Goal: Task Accomplishment & Management: Manage account settings

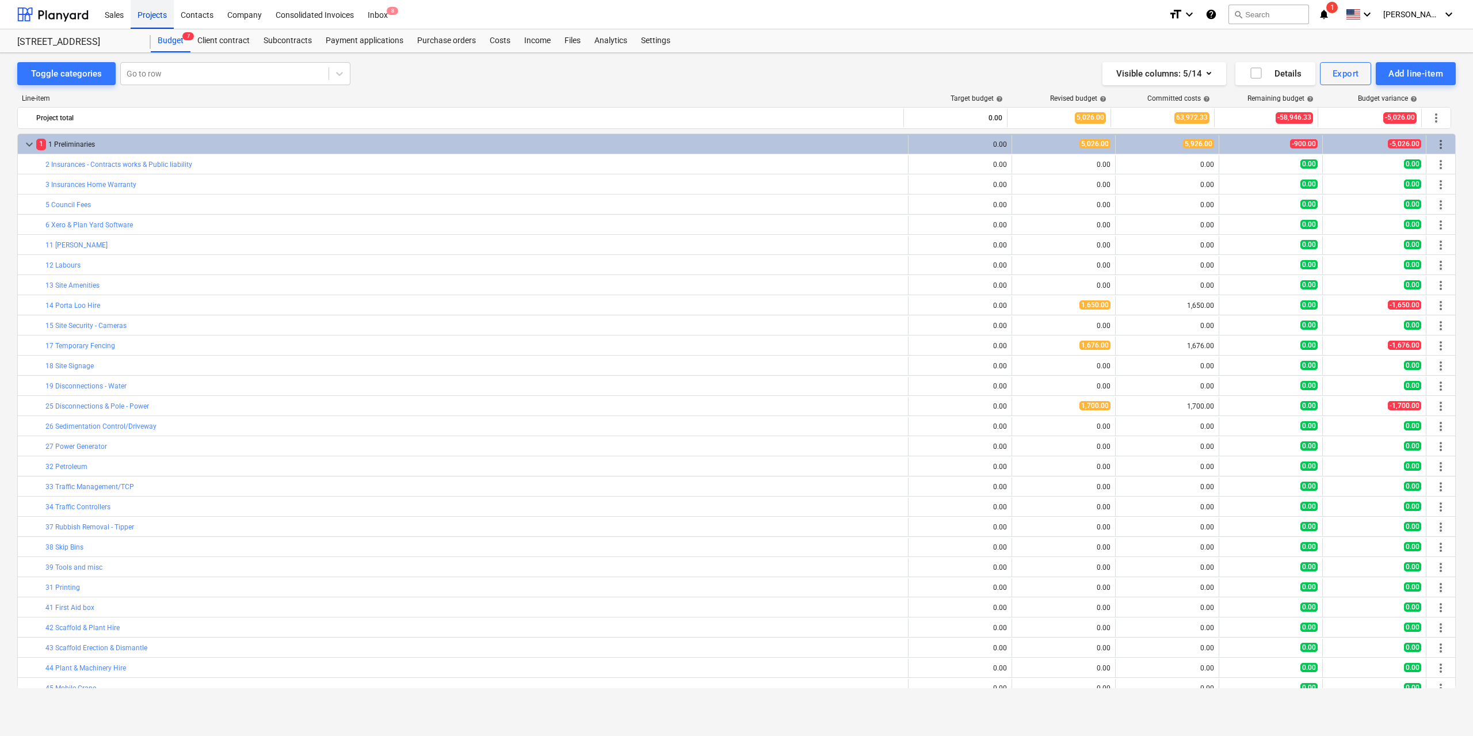
click at [156, 8] on div "Projects" at bounding box center [152, 13] width 43 height 29
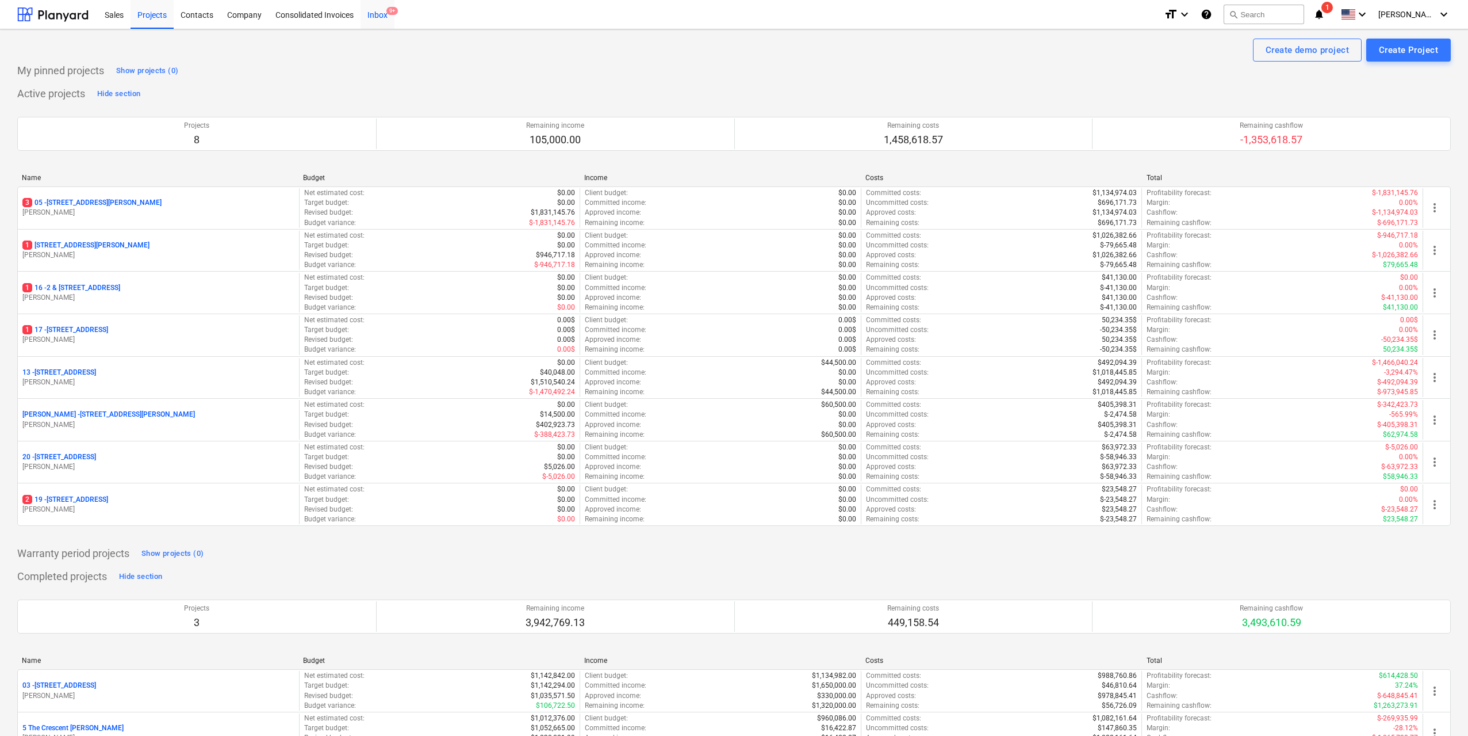
click at [372, 13] on div "Inbox 9+" at bounding box center [378, 13] width 34 height 29
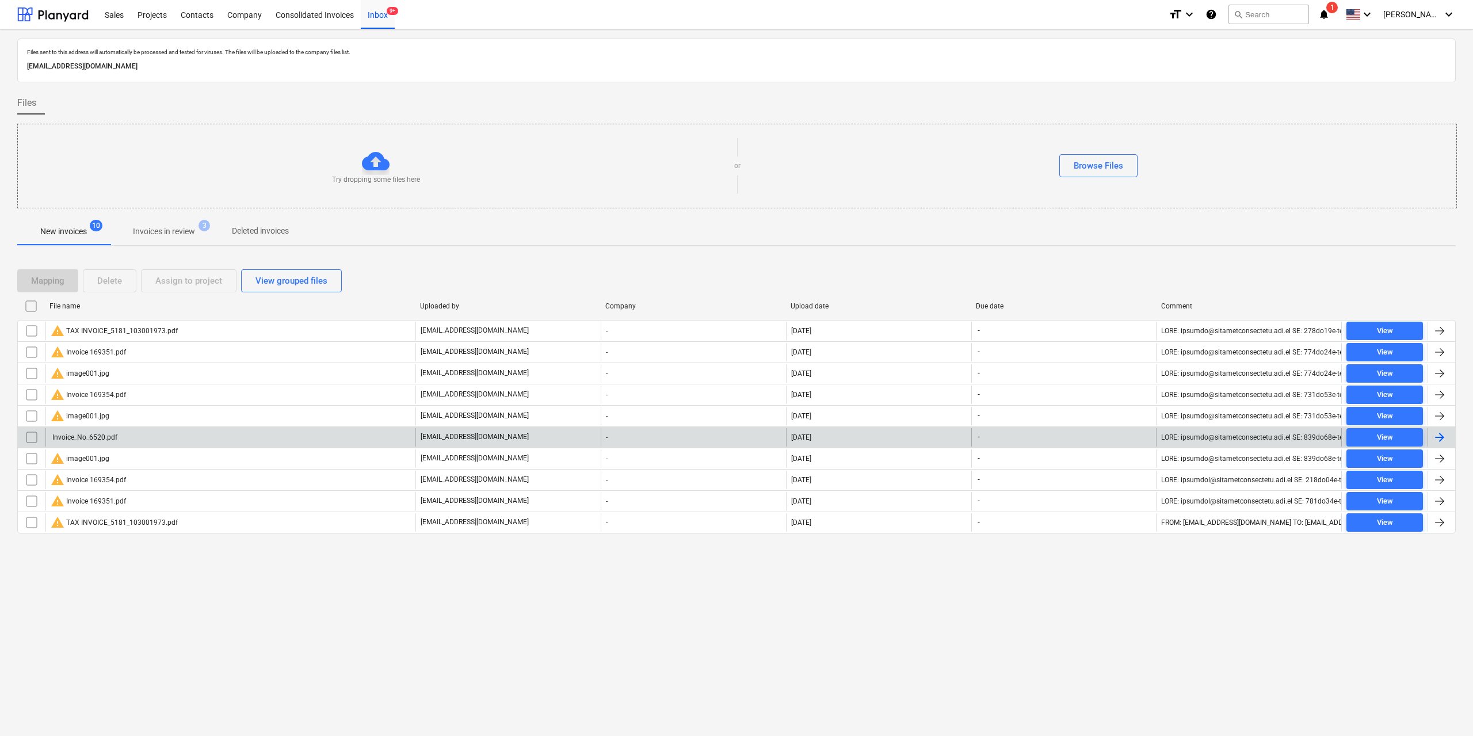
click at [113, 435] on div "Invoice_No_6520.pdf" at bounding box center [84, 437] width 67 height 8
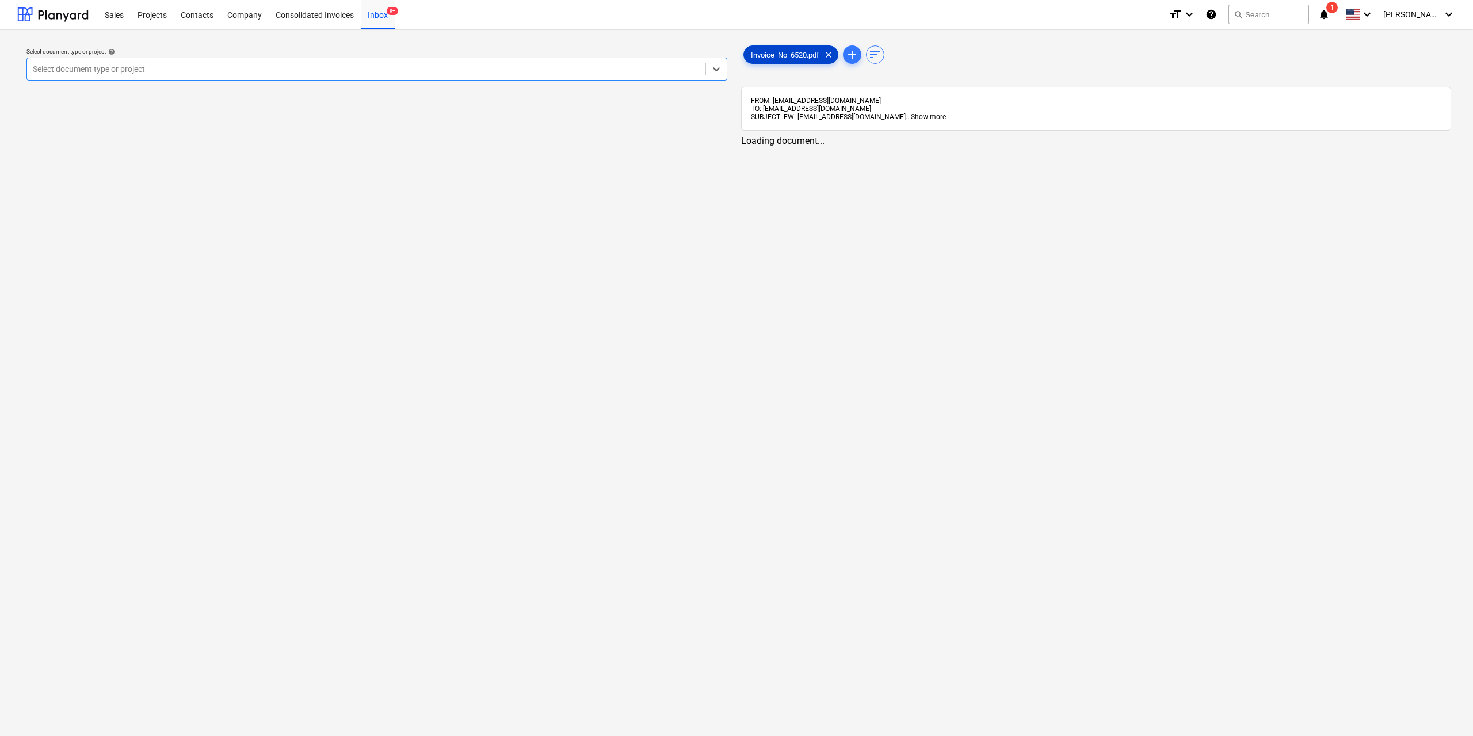
click at [789, 55] on span "Invoice_No_6520.pdf" at bounding box center [785, 55] width 82 height 9
click at [638, 74] on div at bounding box center [365, 69] width 665 height 12
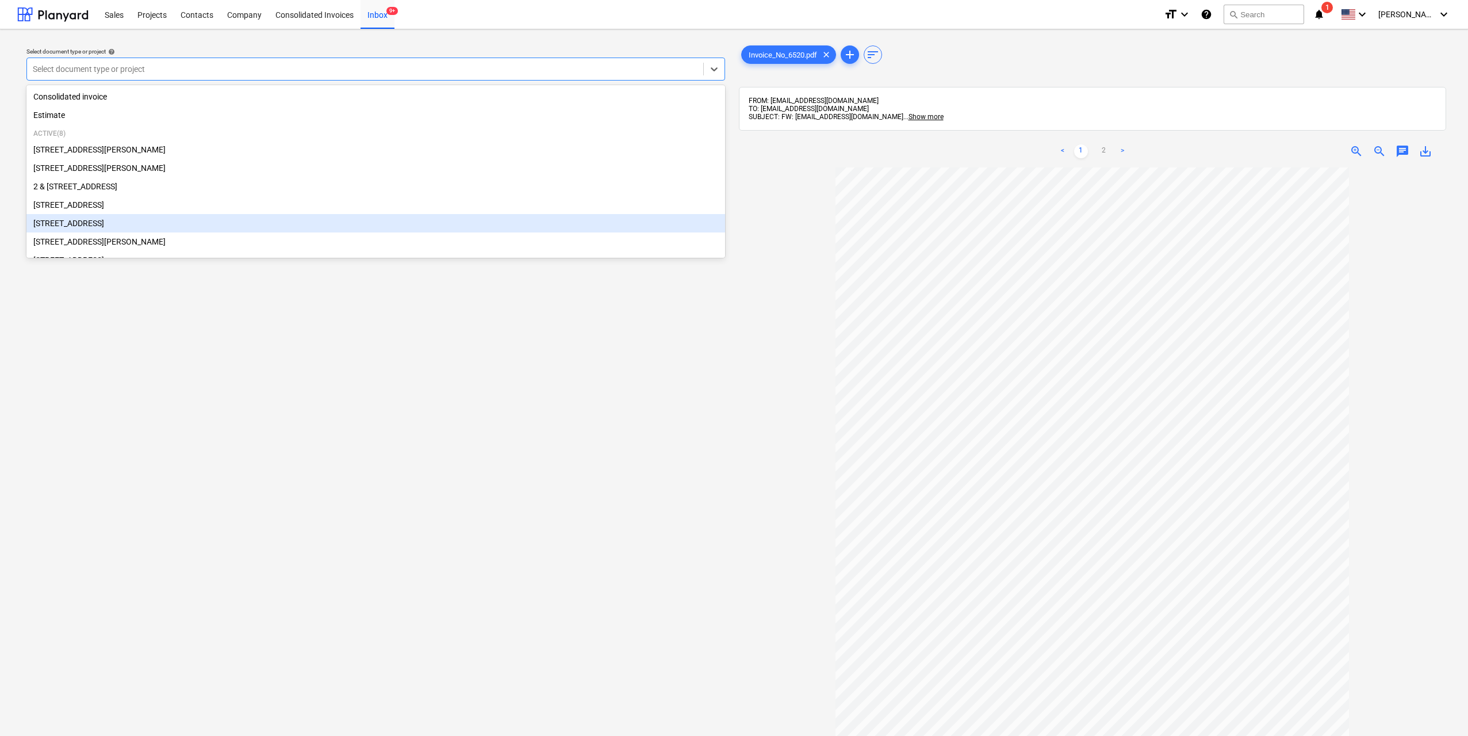
click at [157, 226] on div "[STREET_ADDRESS]" at bounding box center [375, 223] width 699 height 18
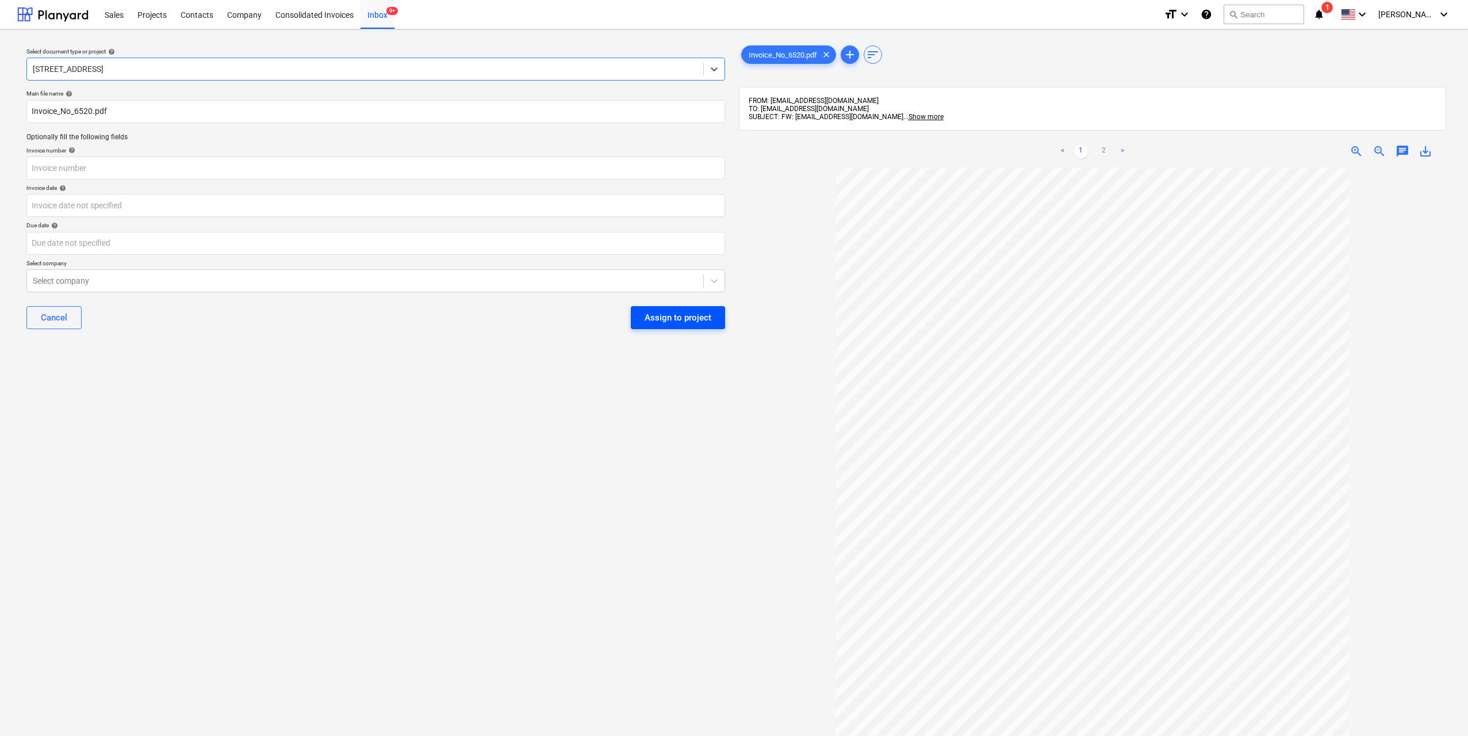
click at [673, 320] on div "Assign to project" at bounding box center [678, 317] width 67 height 15
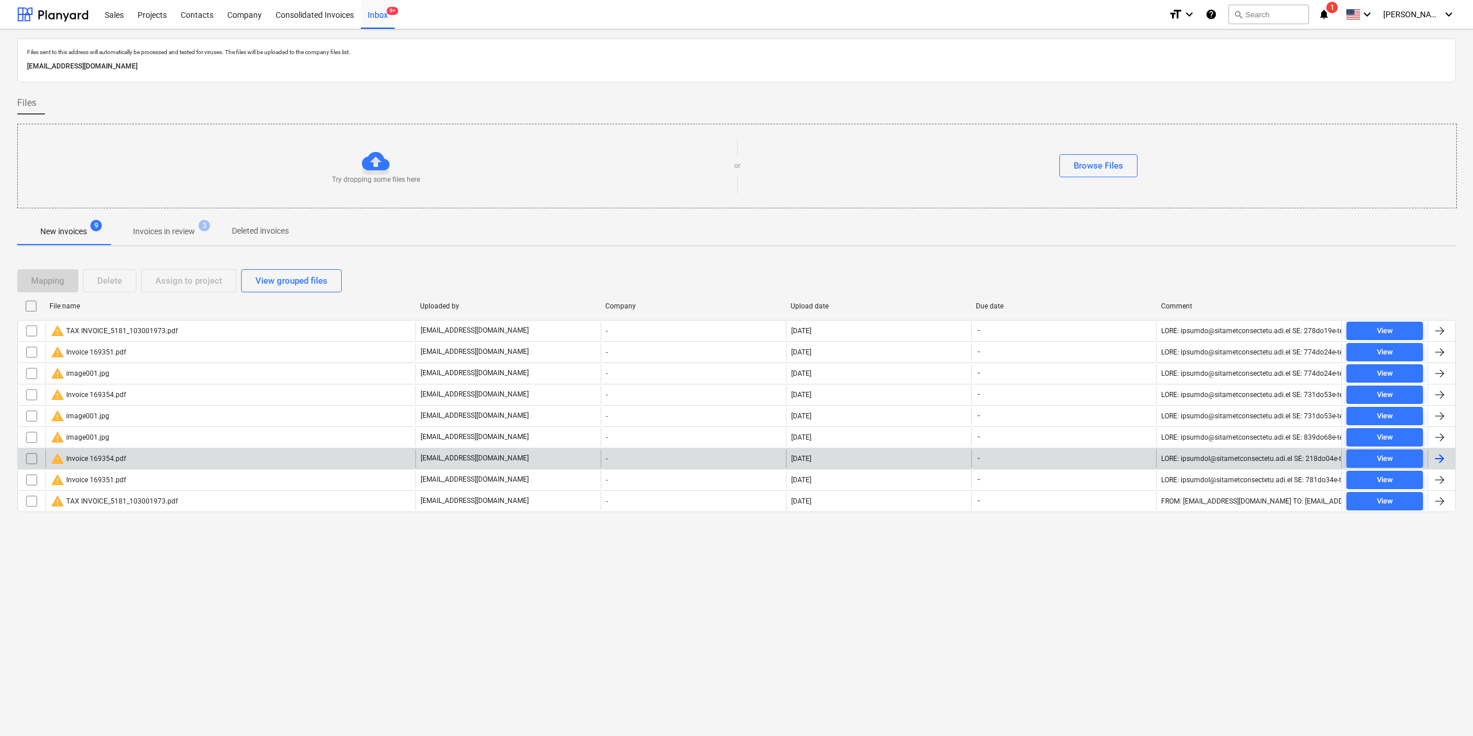
click at [170, 458] on div "warning Invoice 169354.pdf" at bounding box center [230, 458] width 370 height 18
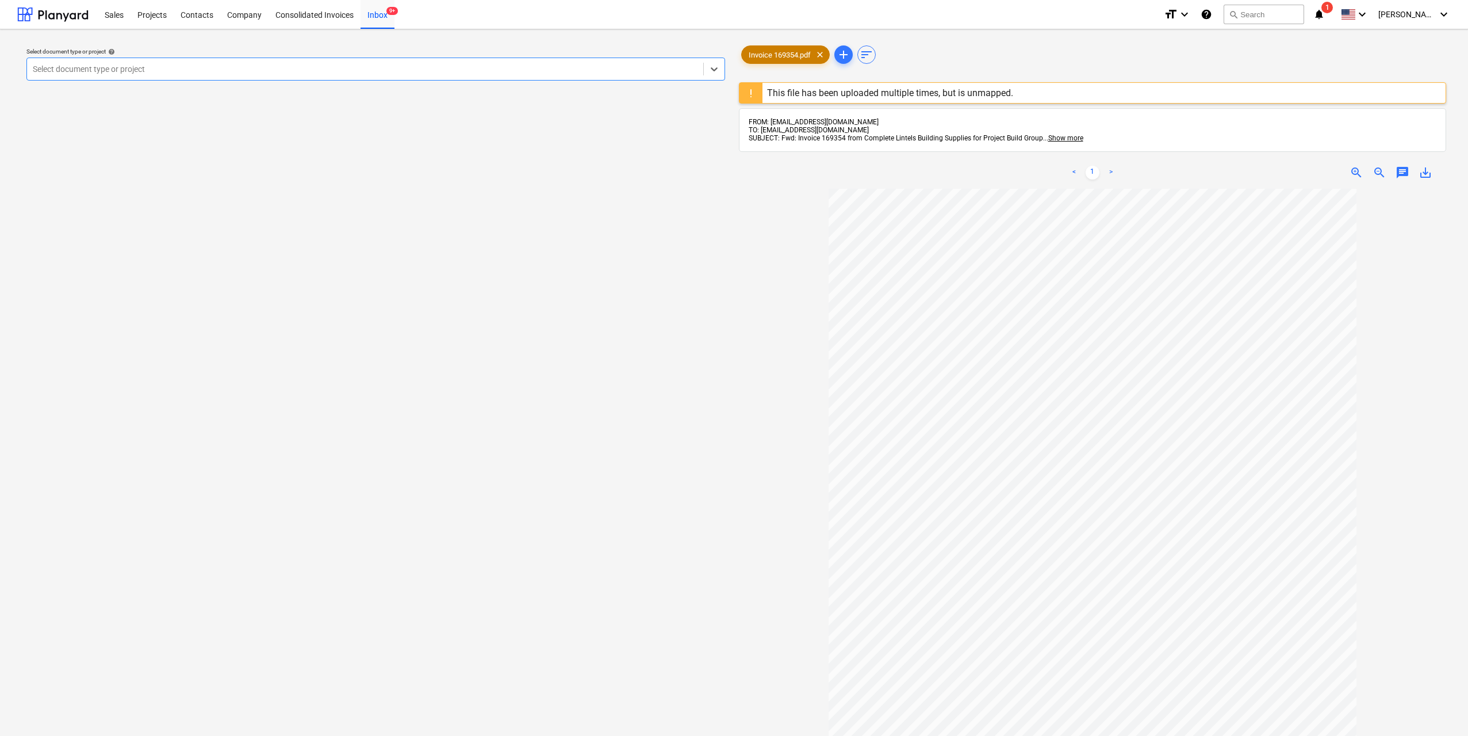
click at [785, 60] on div "Invoice 169354.pdf clear" at bounding box center [785, 54] width 89 height 18
click at [667, 81] on div "Select document type or project" at bounding box center [375, 69] width 699 height 23
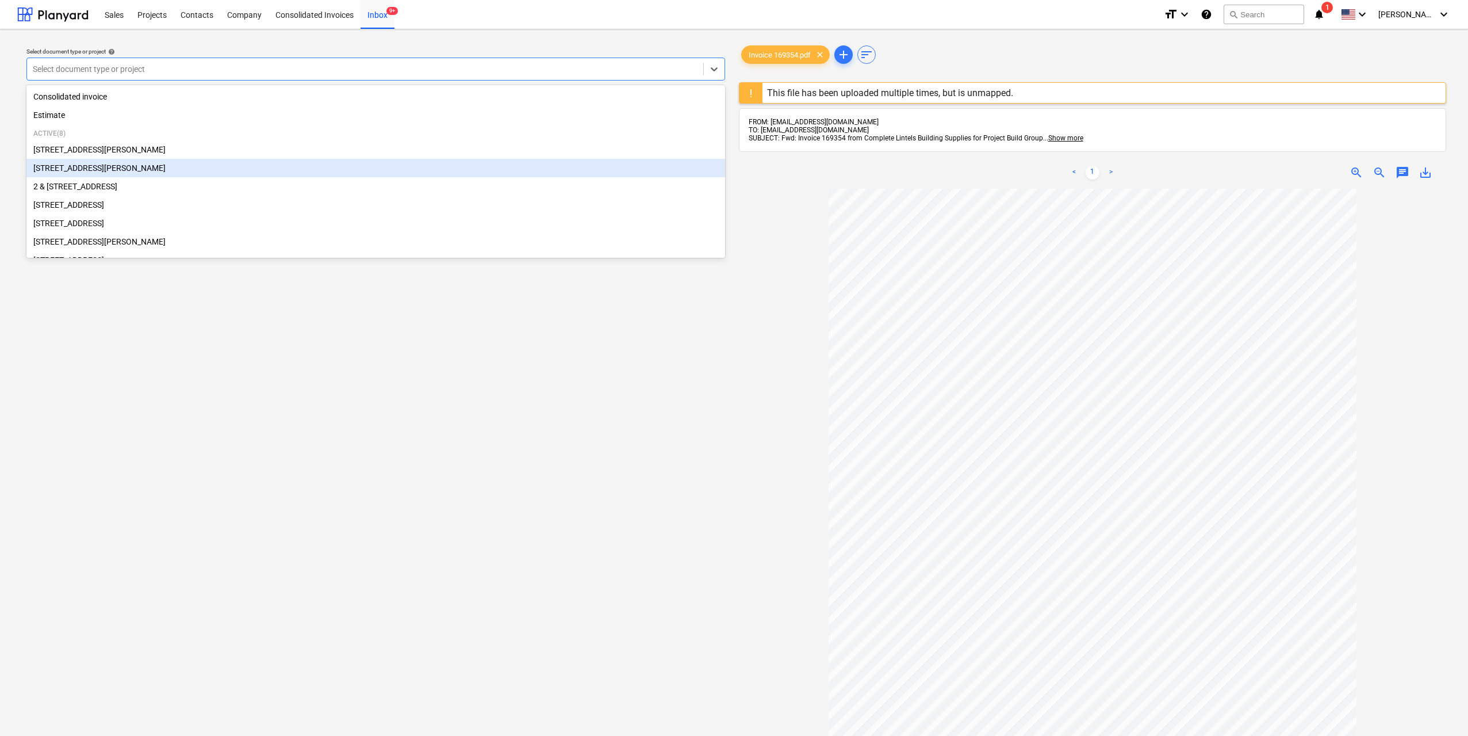
click at [173, 166] on div "[STREET_ADDRESS][PERSON_NAME]" at bounding box center [375, 168] width 699 height 18
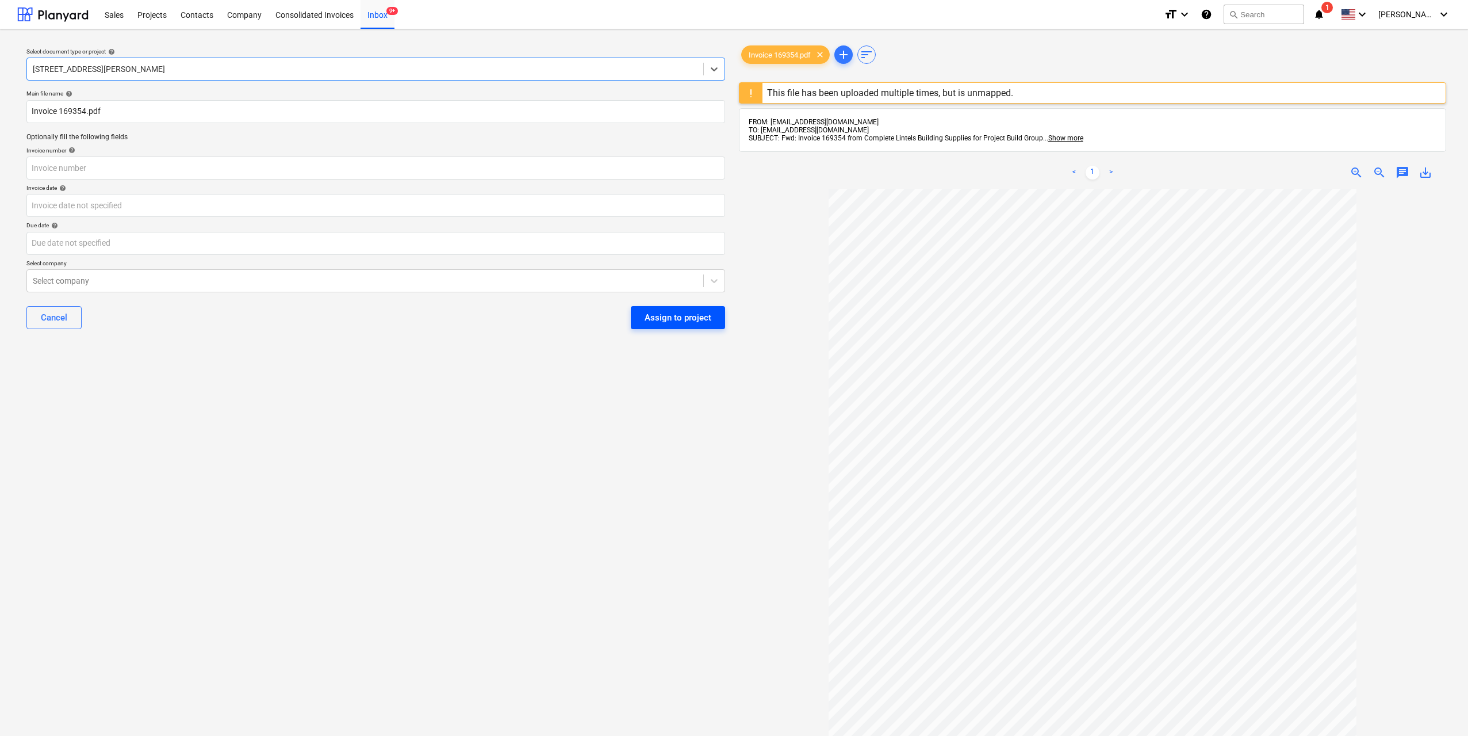
click at [653, 324] on div "Assign to project" at bounding box center [678, 317] width 67 height 15
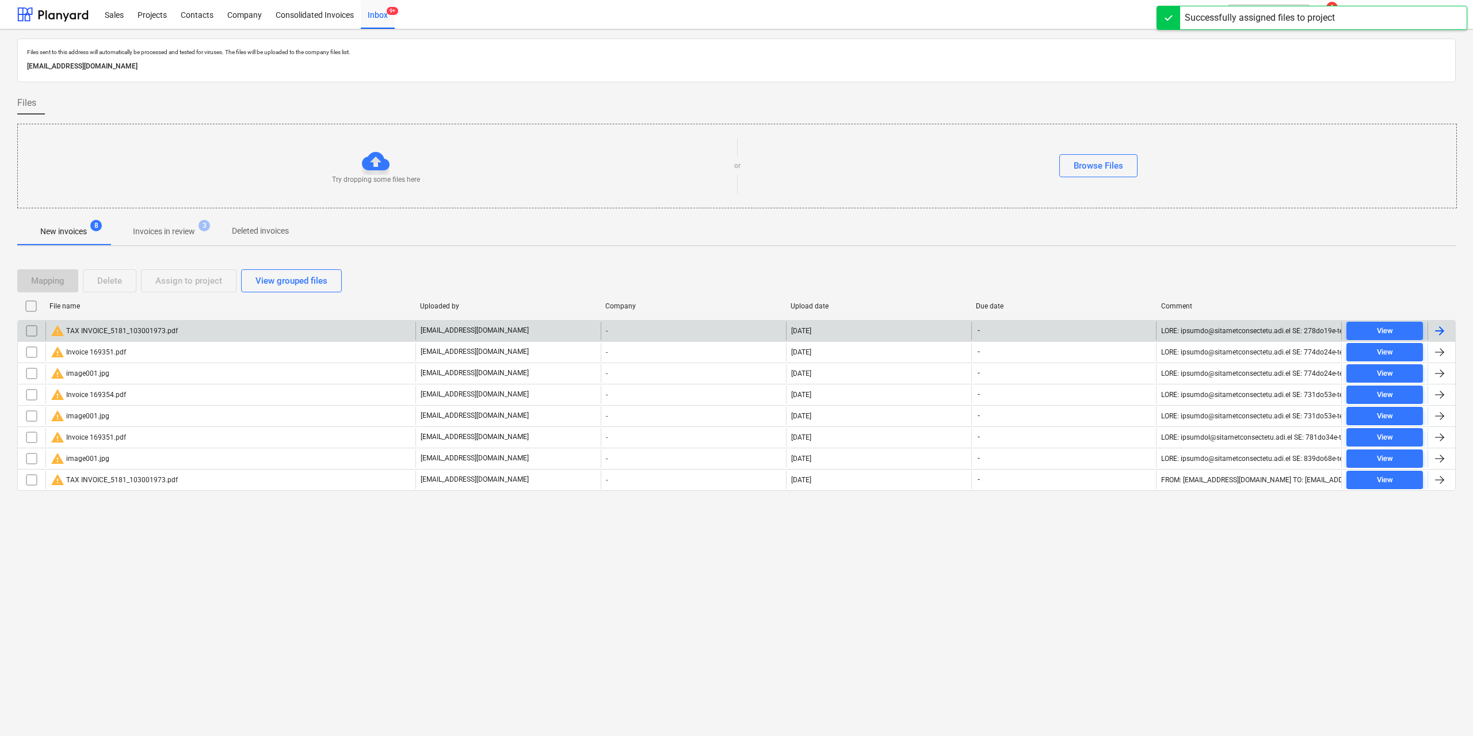
click at [173, 329] on div "warning TAX INVOICE_5181_103001973.pdf" at bounding box center [114, 331] width 127 height 14
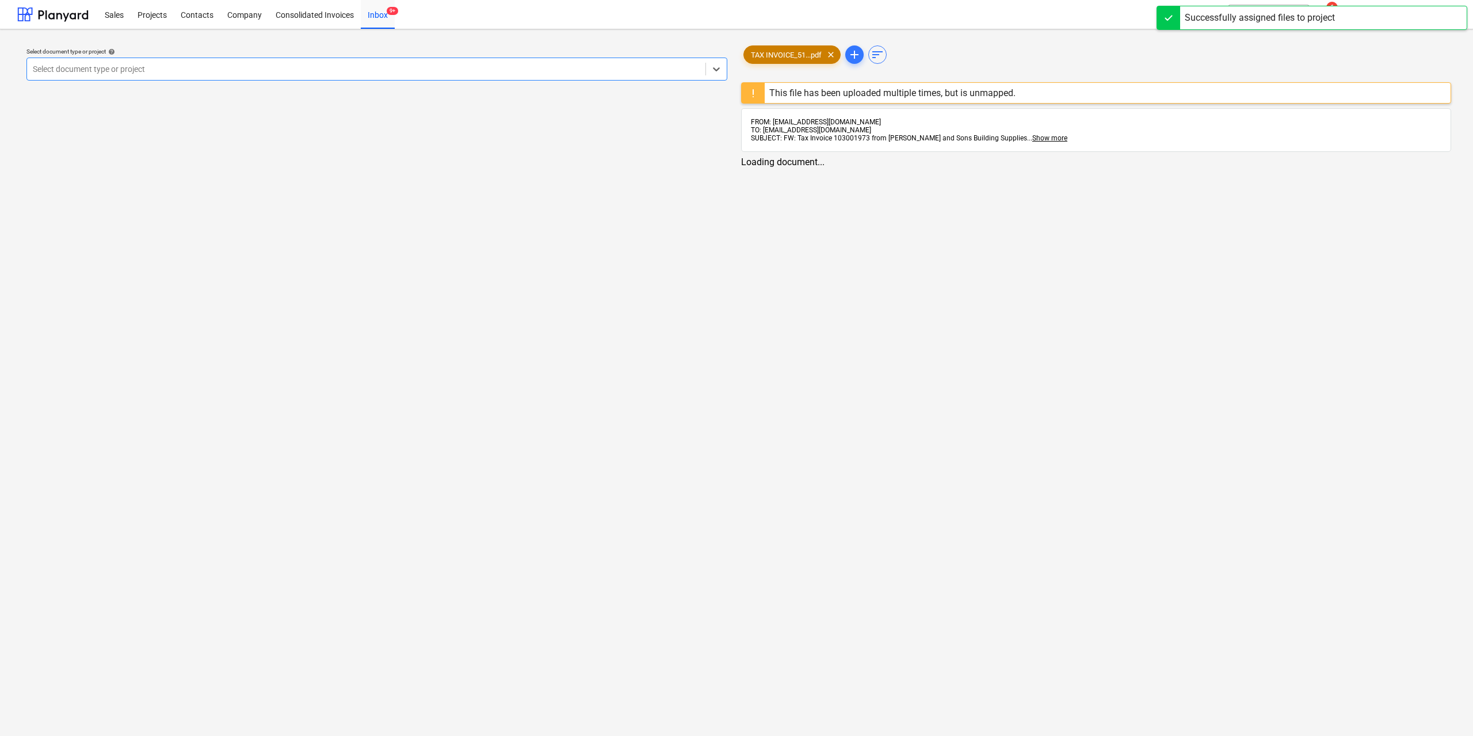
click at [783, 54] on span "TAX INVOICE_51...pdf" at bounding box center [786, 55] width 85 height 9
click at [590, 85] on div "Select document type or project help Select document type or project" at bounding box center [376, 64] width 708 height 42
click at [592, 78] on div "Select document type or project" at bounding box center [375, 69] width 699 height 23
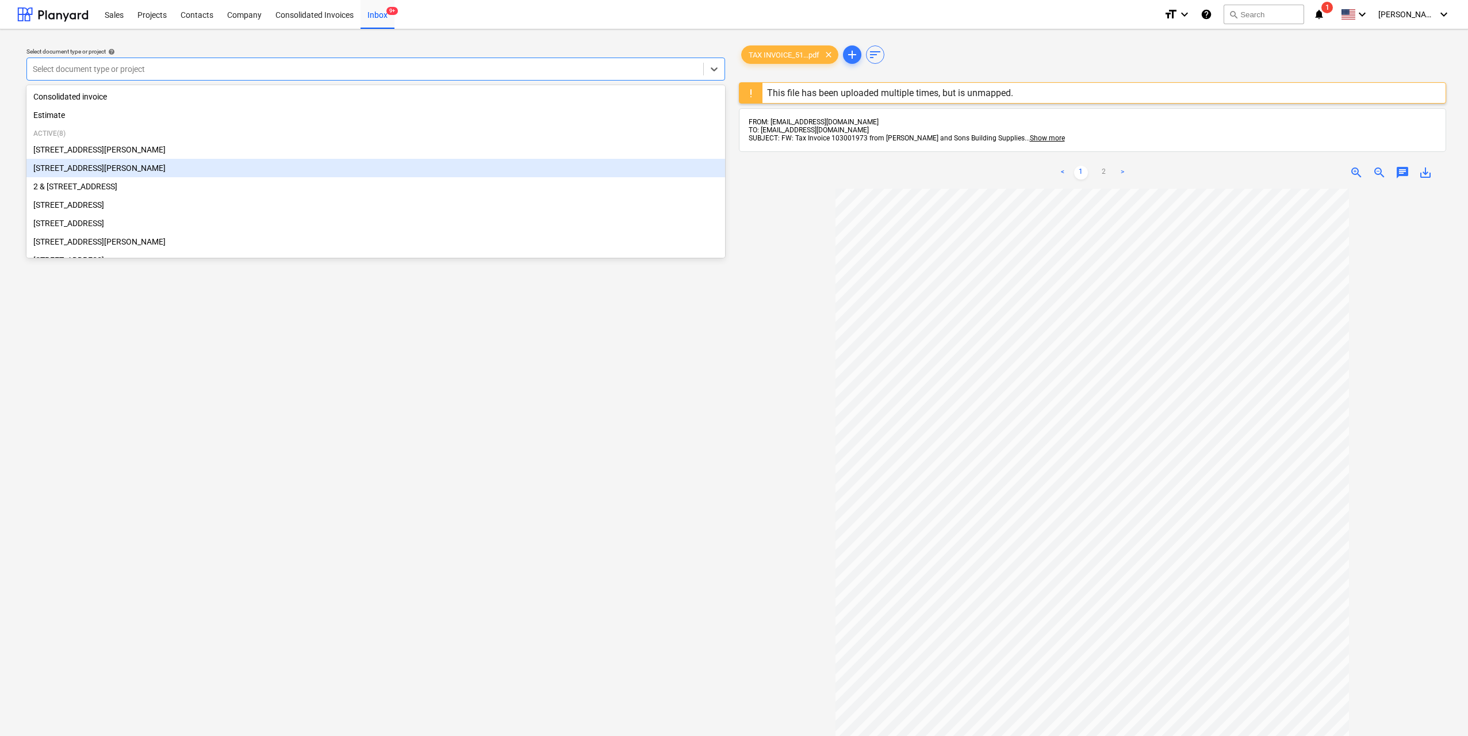
click at [223, 170] on div "[STREET_ADDRESS][PERSON_NAME]" at bounding box center [375, 168] width 699 height 18
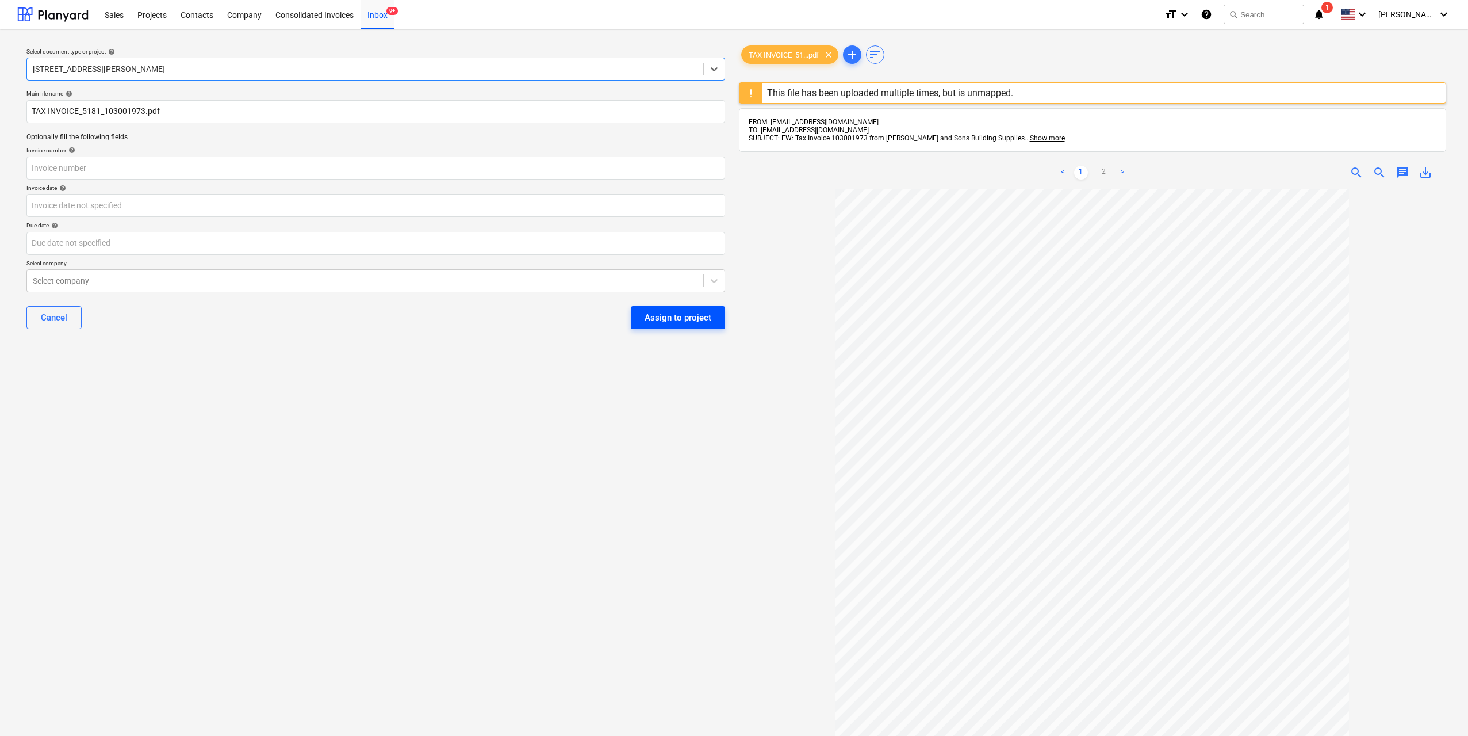
click at [665, 316] on div "Assign to project" at bounding box center [678, 317] width 67 height 15
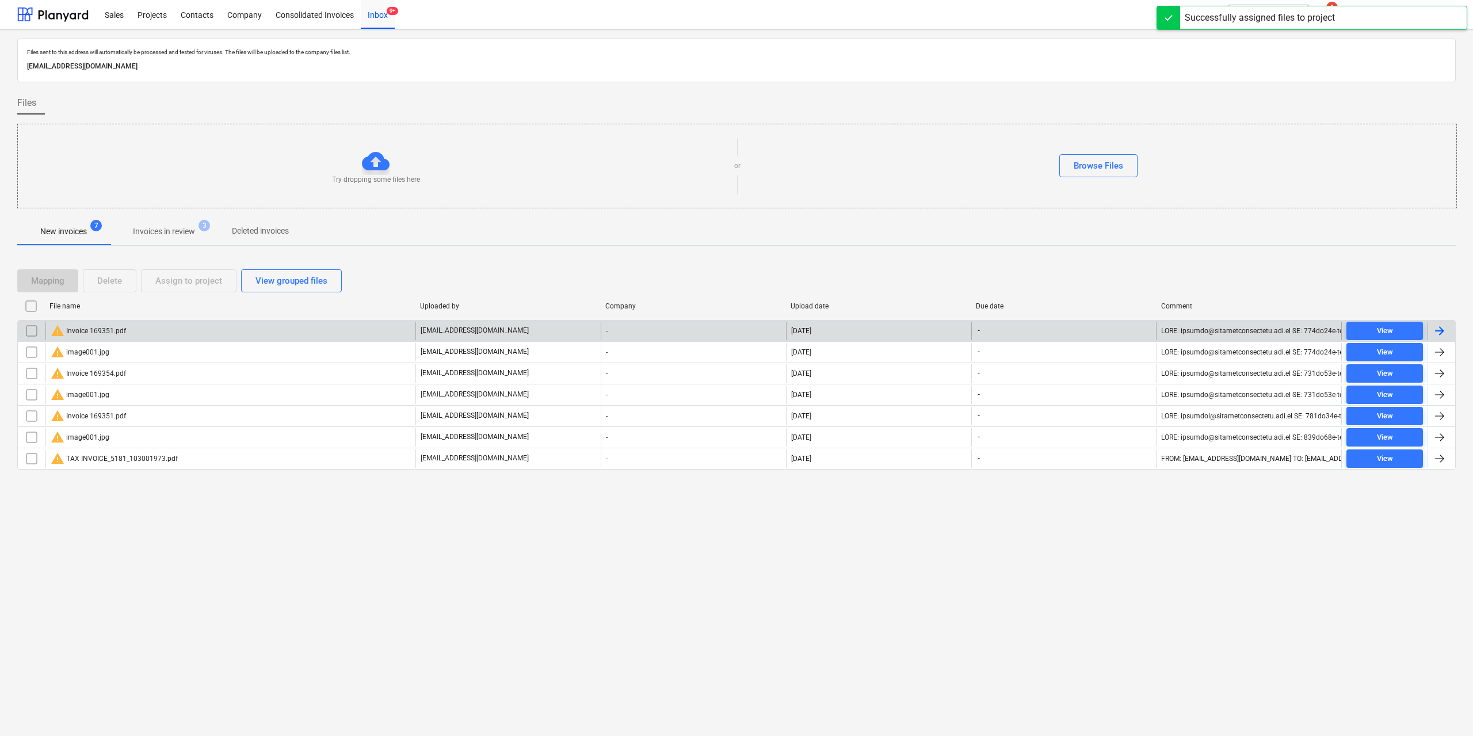
click at [137, 333] on div "warning Invoice 169351.pdf" at bounding box center [230, 331] width 370 height 18
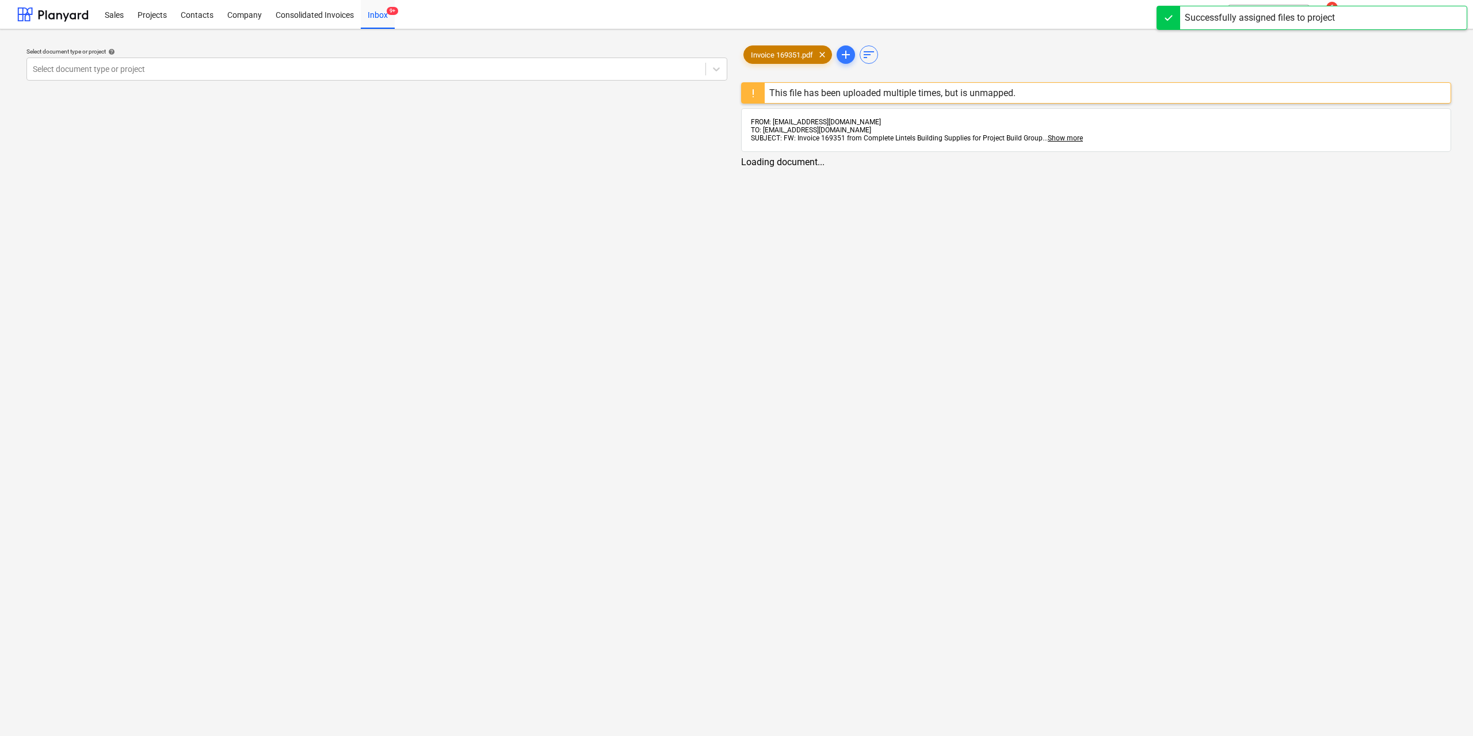
click at [767, 59] on div "Invoice 169351.pdf clear" at bounding box center [787, 54] width 89 height 18
click at [652, 75] on div at bounding box center [365, 69] width 665 height 12
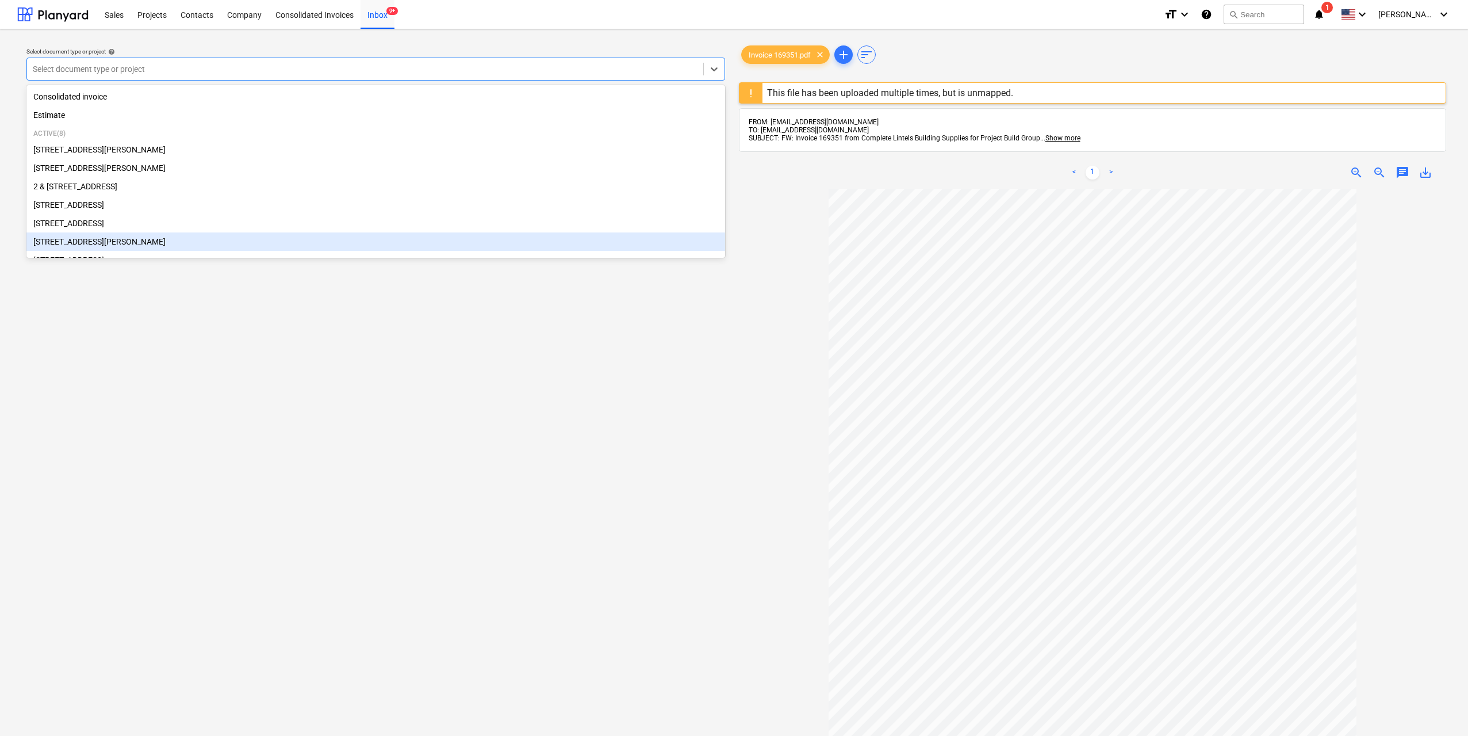
click at [155, 247] on div "[STREET_ADDRESS][PERSON_NAME]" at bounding box center [375, 241] width 699 height 18
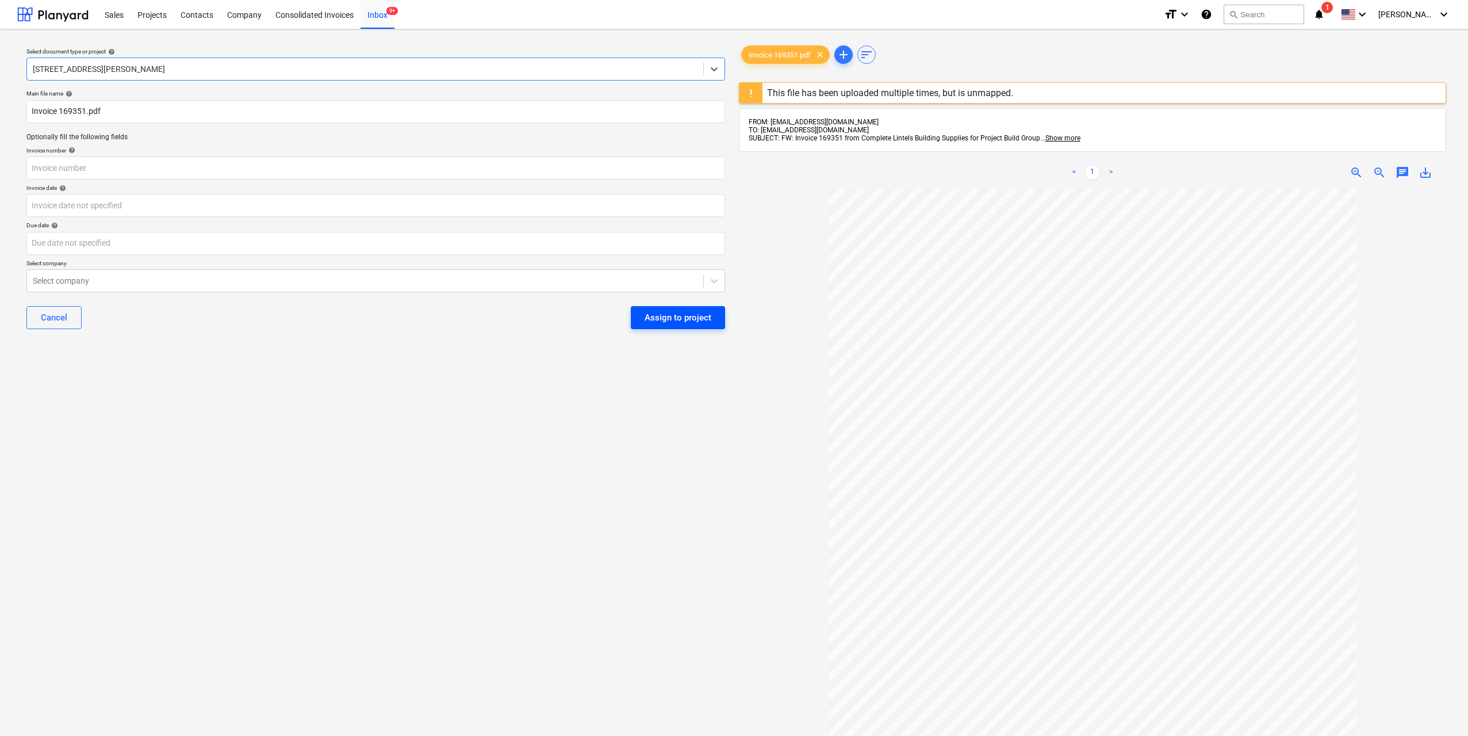
click at [670, 315] on div "Assign to project" at bounding box center [678, 317] width 67 height 15
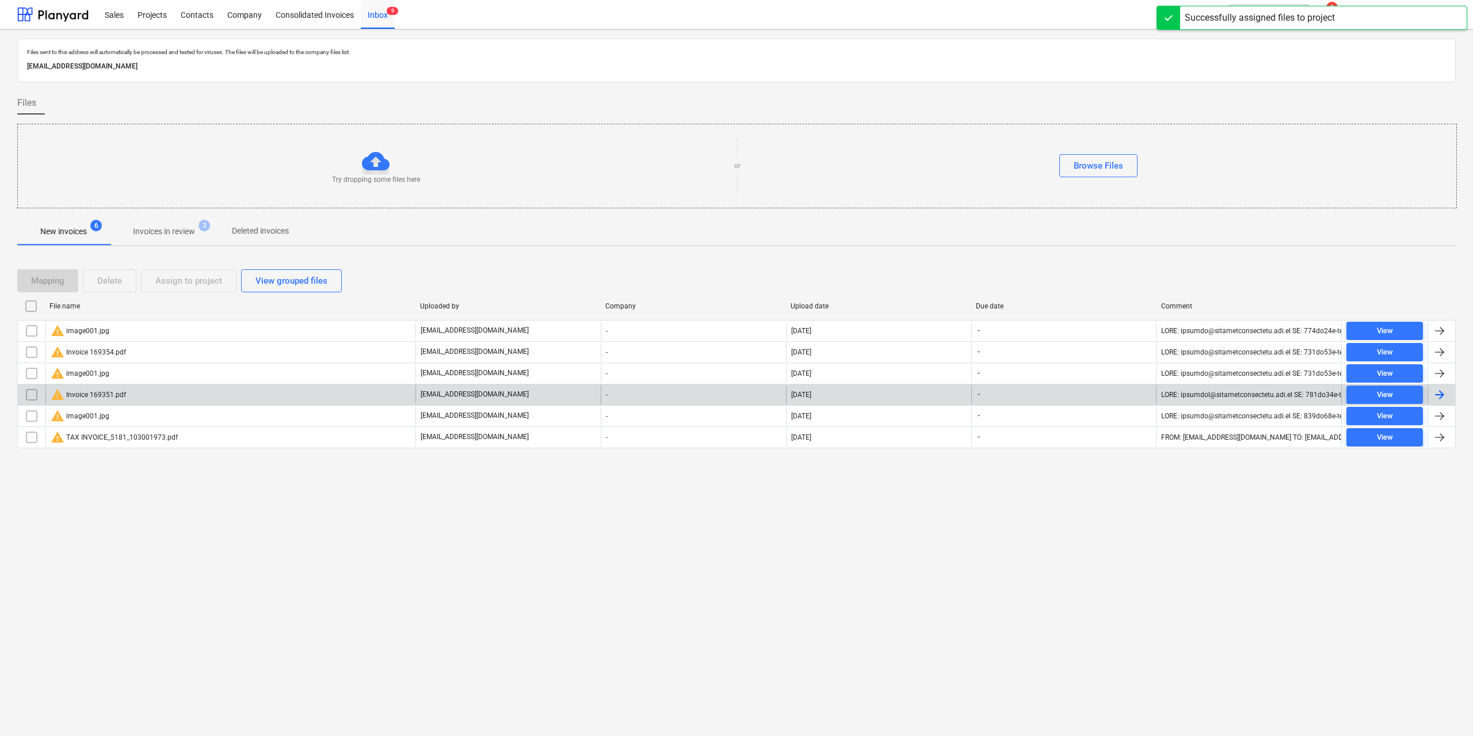
click at [167, 393] on div "warning Invoice 169351.pdf" at bounding box center [230, 394] width 370 height 18
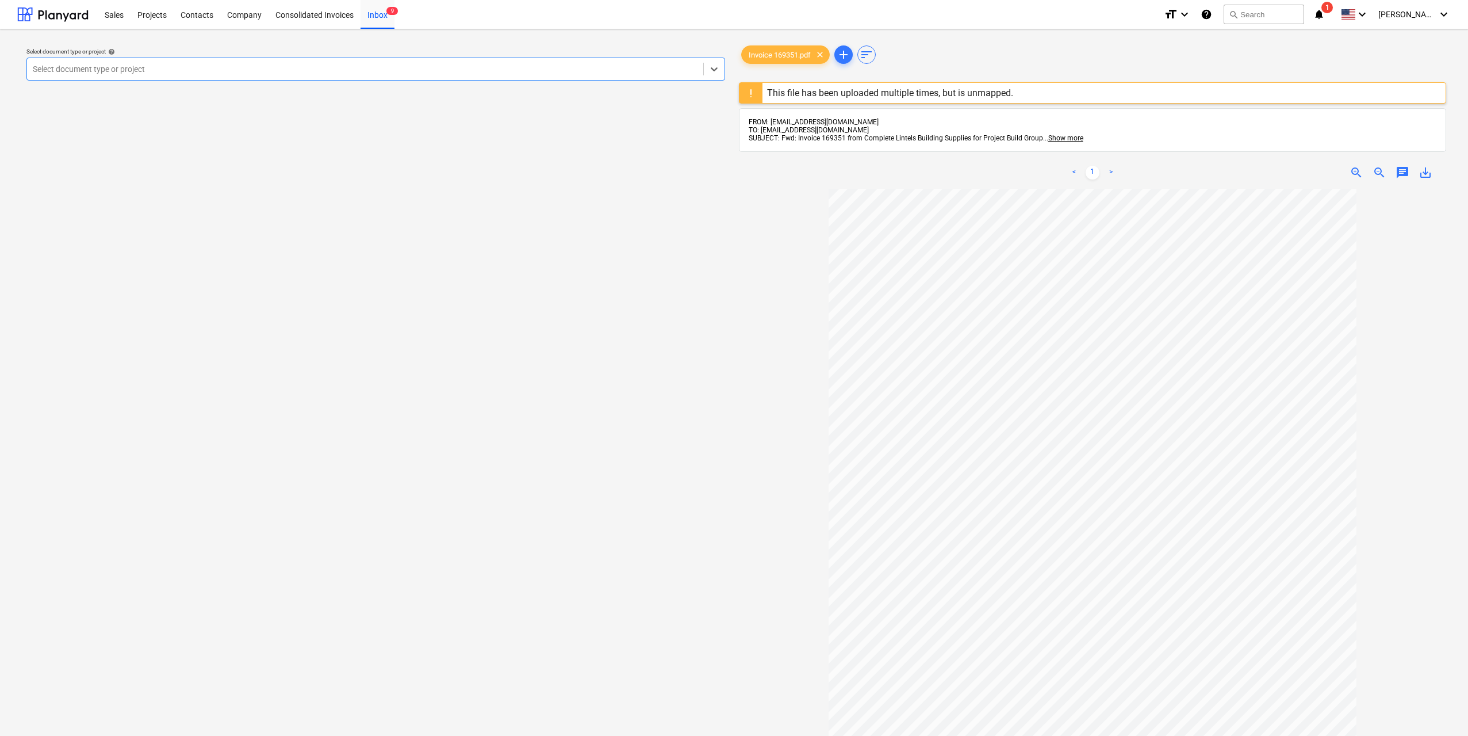
click at [667, 60] on div "Select document type or project" at bounding box center [375, 69] width 699 height 23
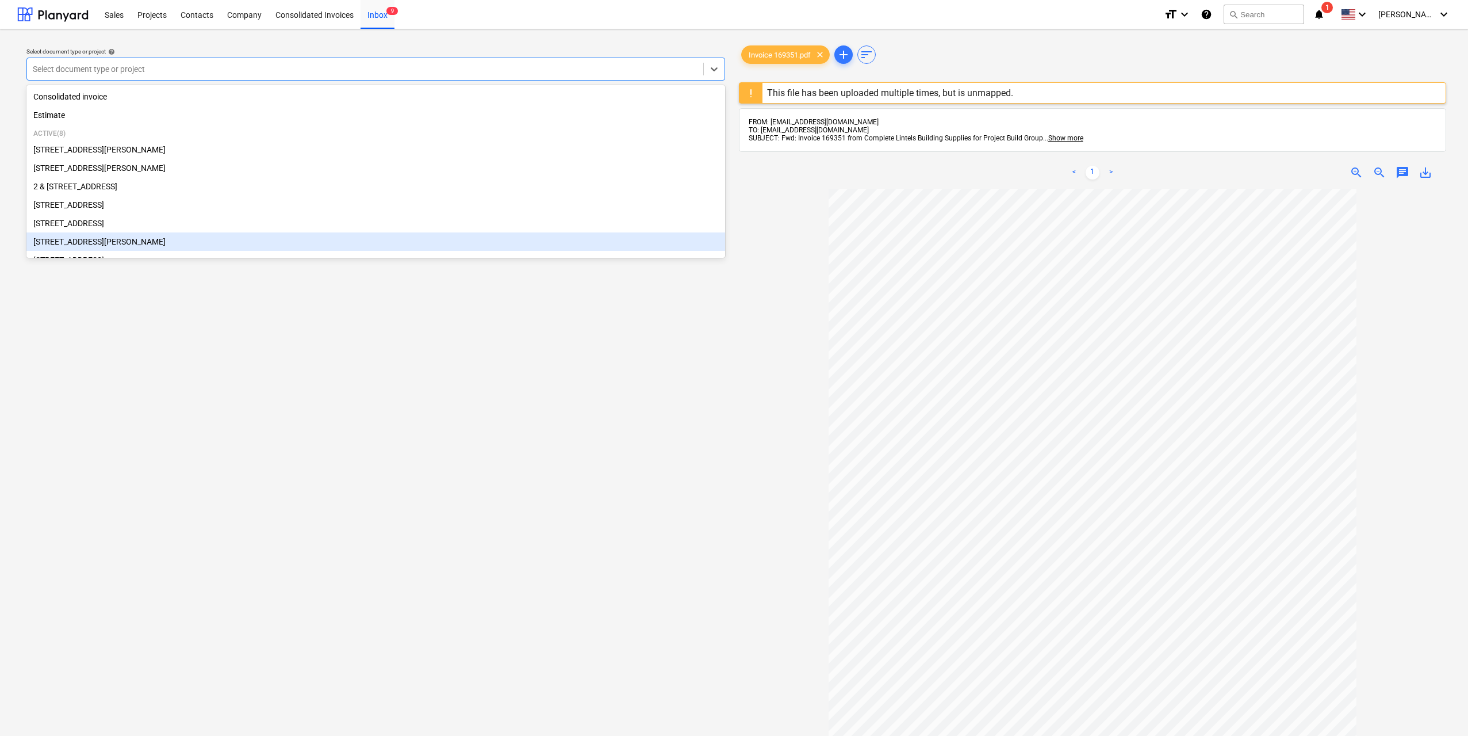
click at [150, 240] on div "[STREET_ADDRESS][PERSON_NAME]" at bounding box center [375, 241] width 699 height 18
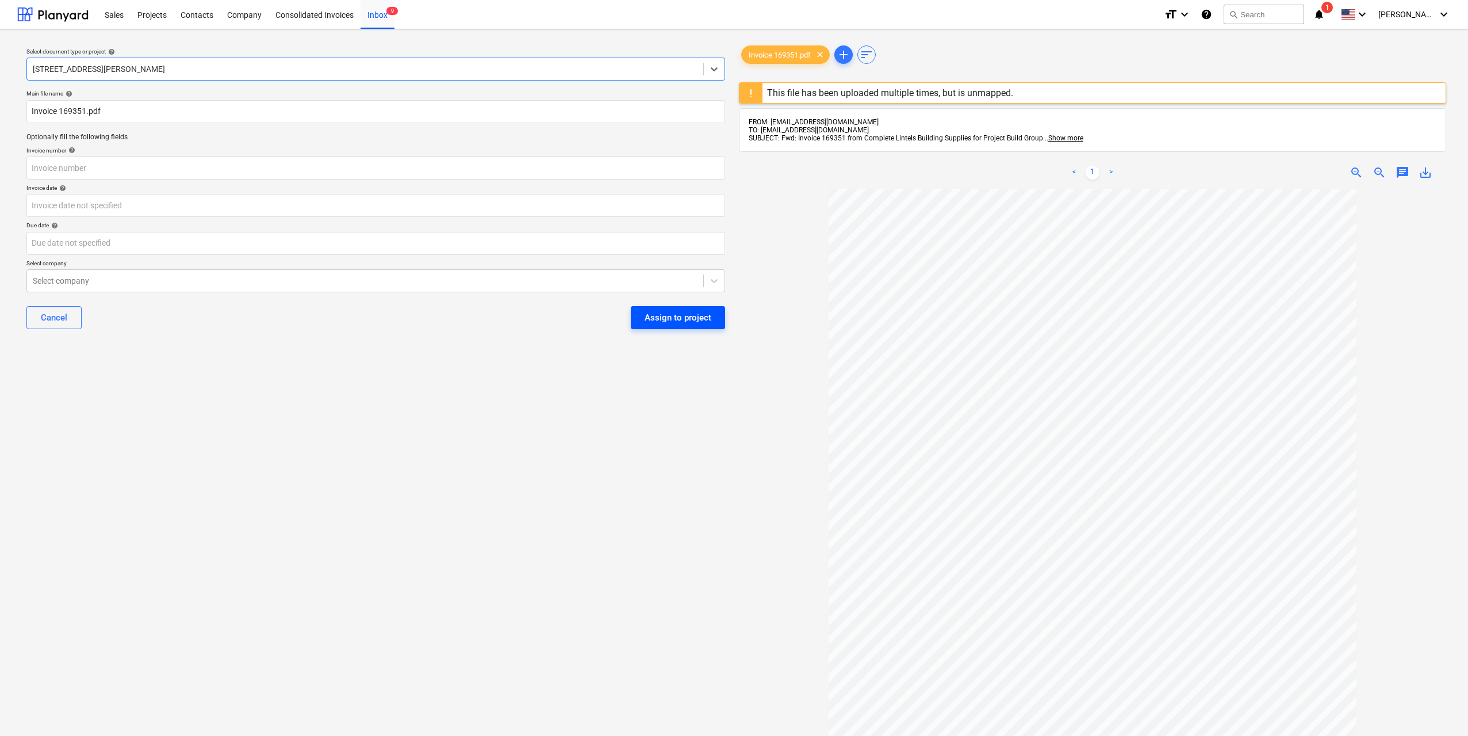
click at [690, 322] on div "Assign to project" at bounding box center [678, 317] width 67 height 15
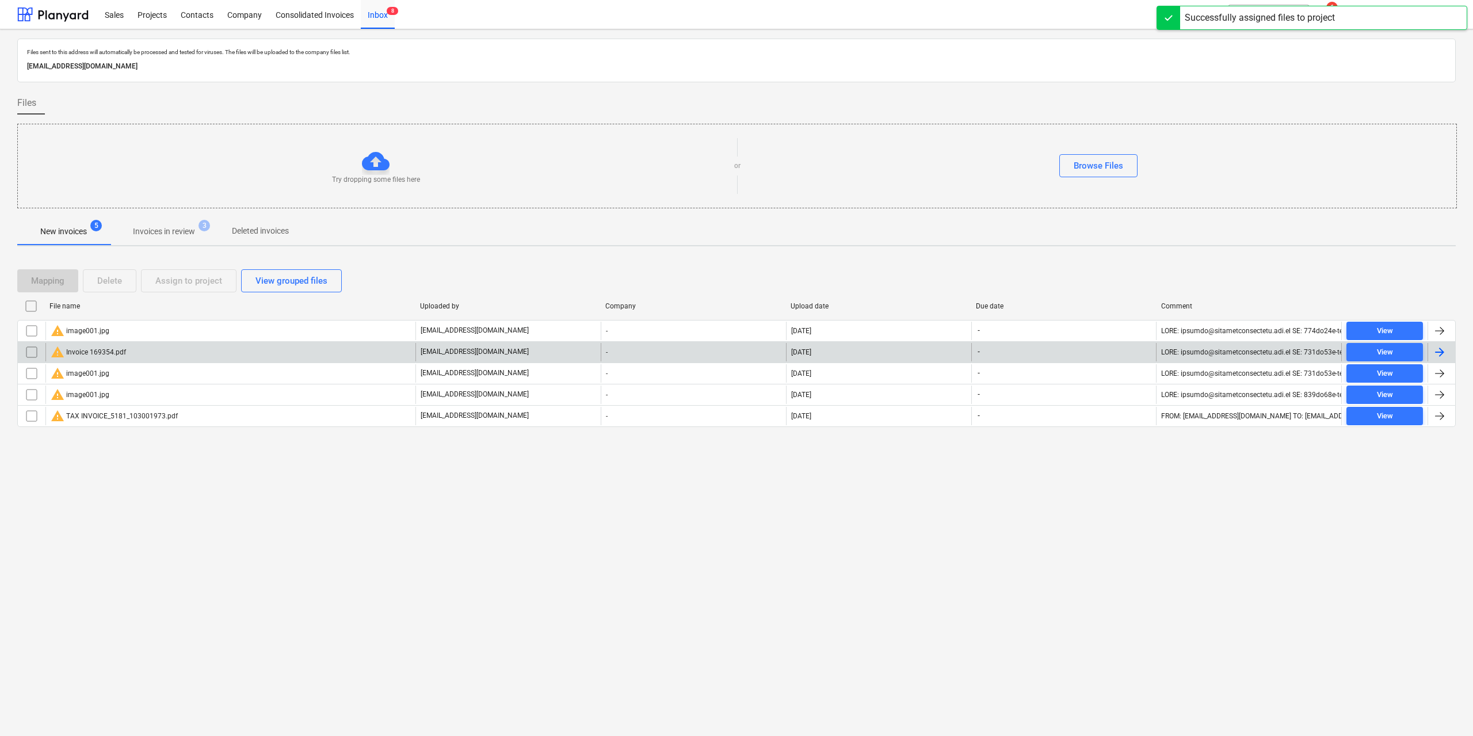
click at [177, 353] on div "warning Invoice 169354.pdf" at bounding box center [230, 352] width 370 height 18
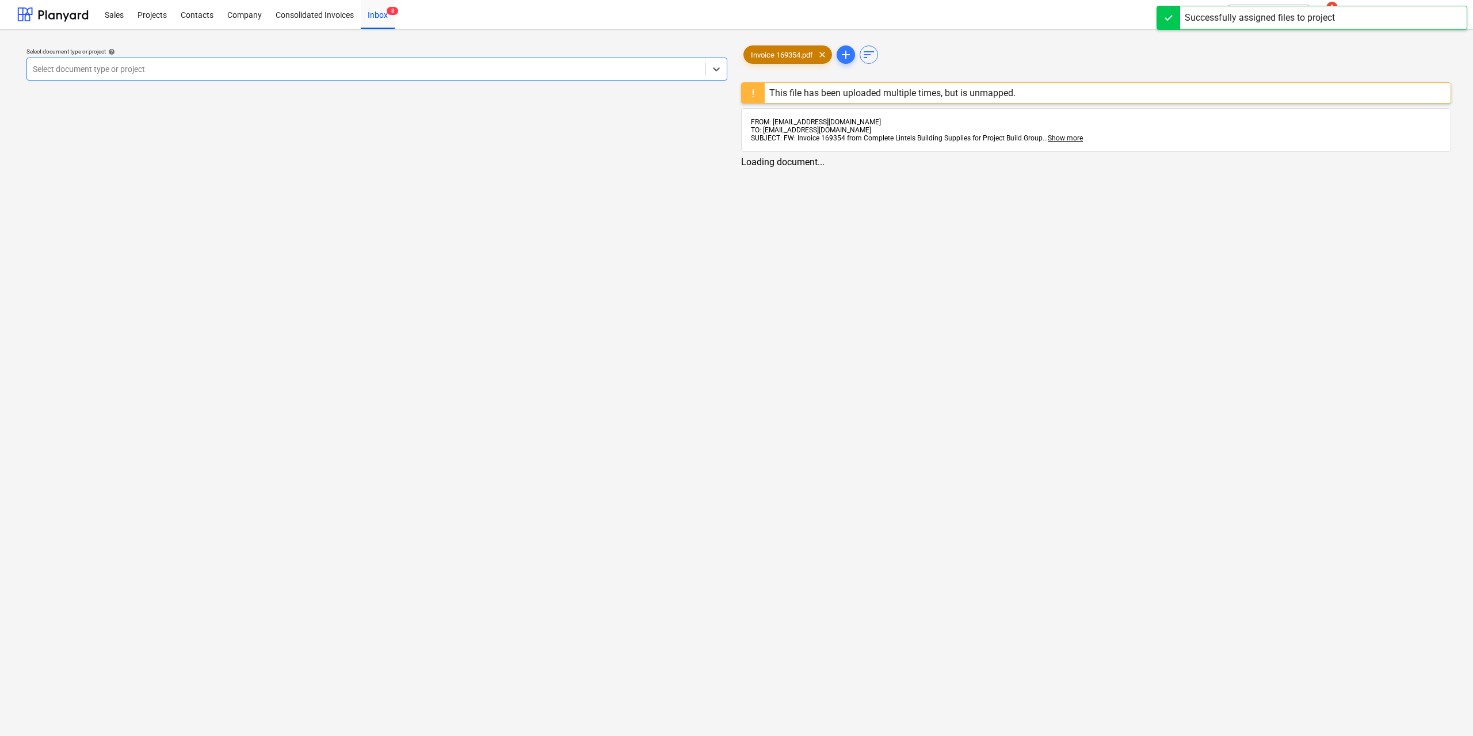
click at [766, 53] on span "Invoice 169354.pdf" at bounding box center [782, 55] width 76 height 9
click at [670, 65] on div at bounding box center [365, 69] width 665 height 12
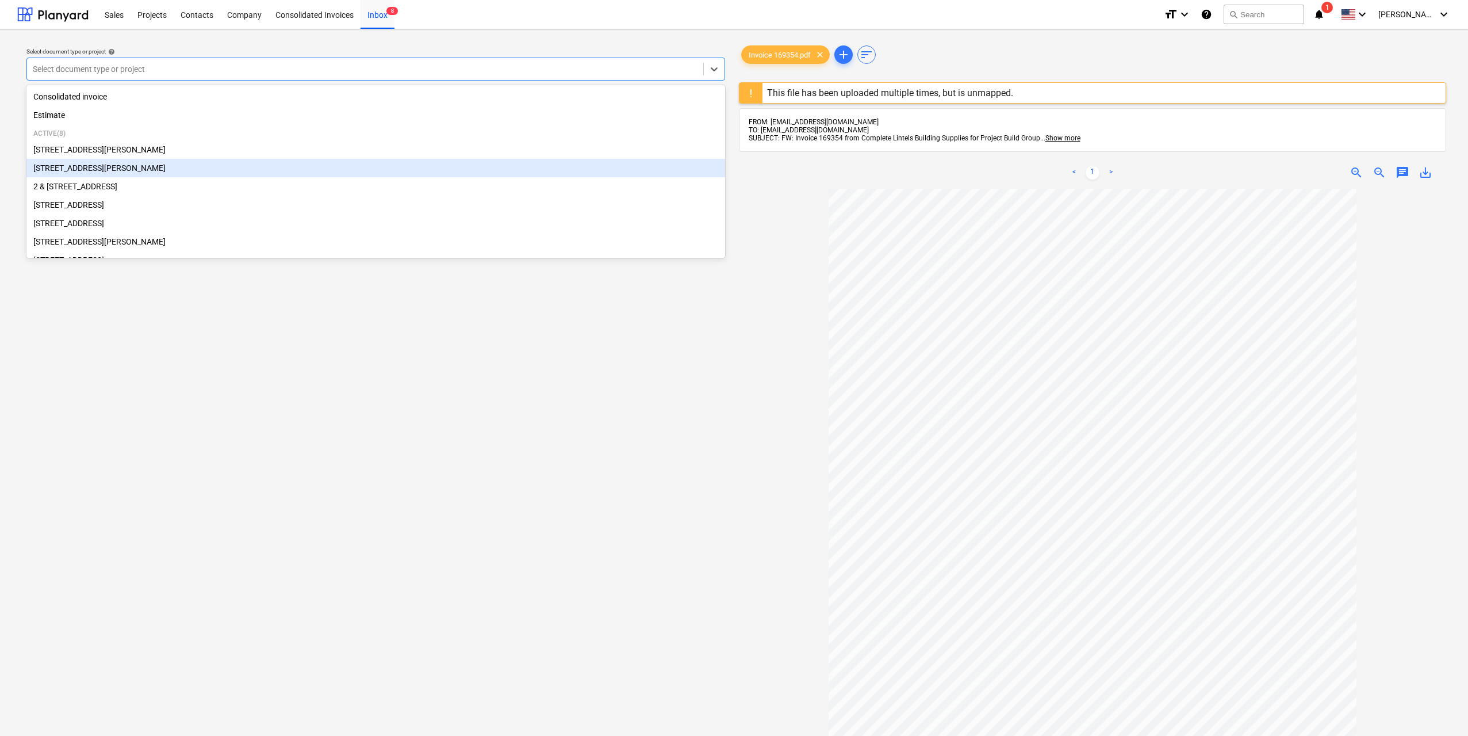
click at [171, 170] on div "[STREET_ADDRESS][PERSON_NAME]" at bounding box center [375, 168] width 699 height 18
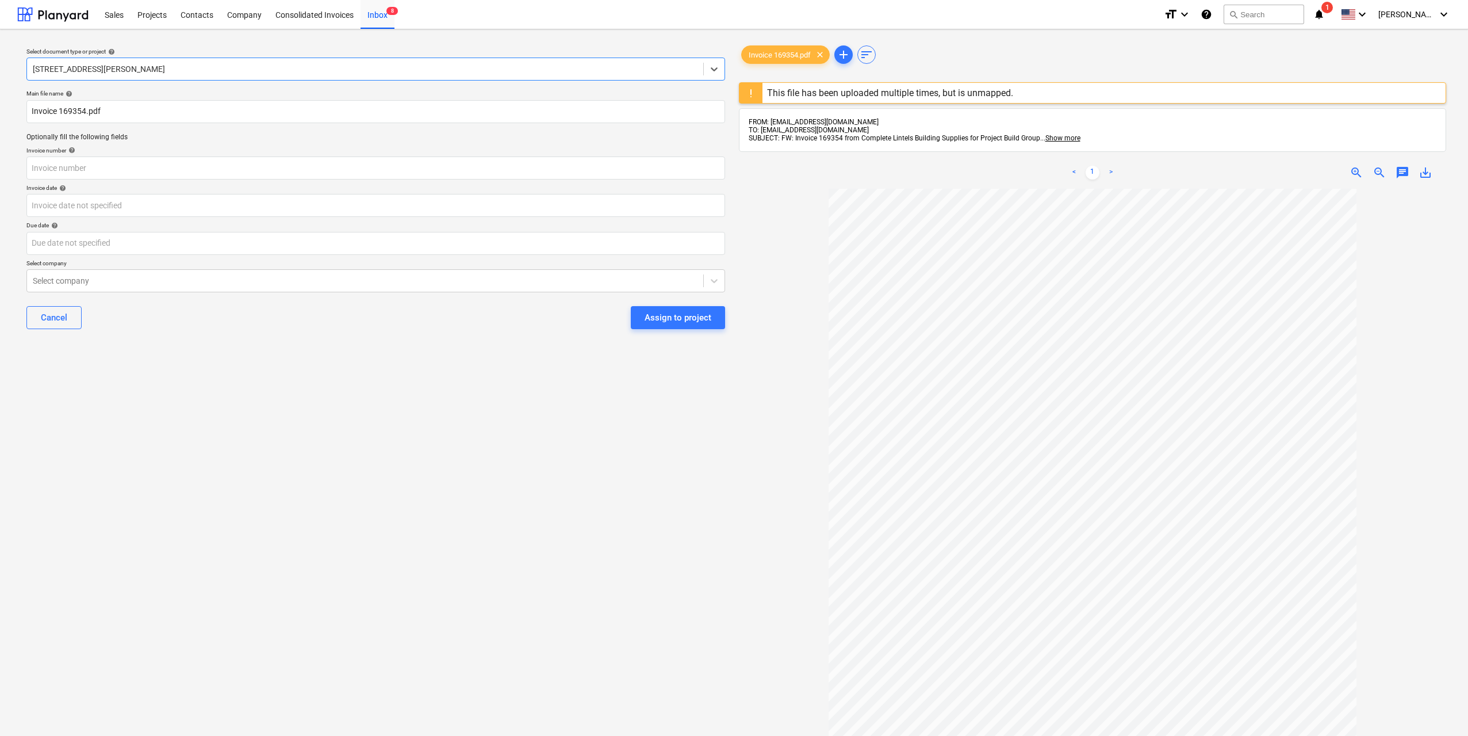
click at [663, 320] on div "Assign to project" at bounding box center [678, 317] width 67 height 15
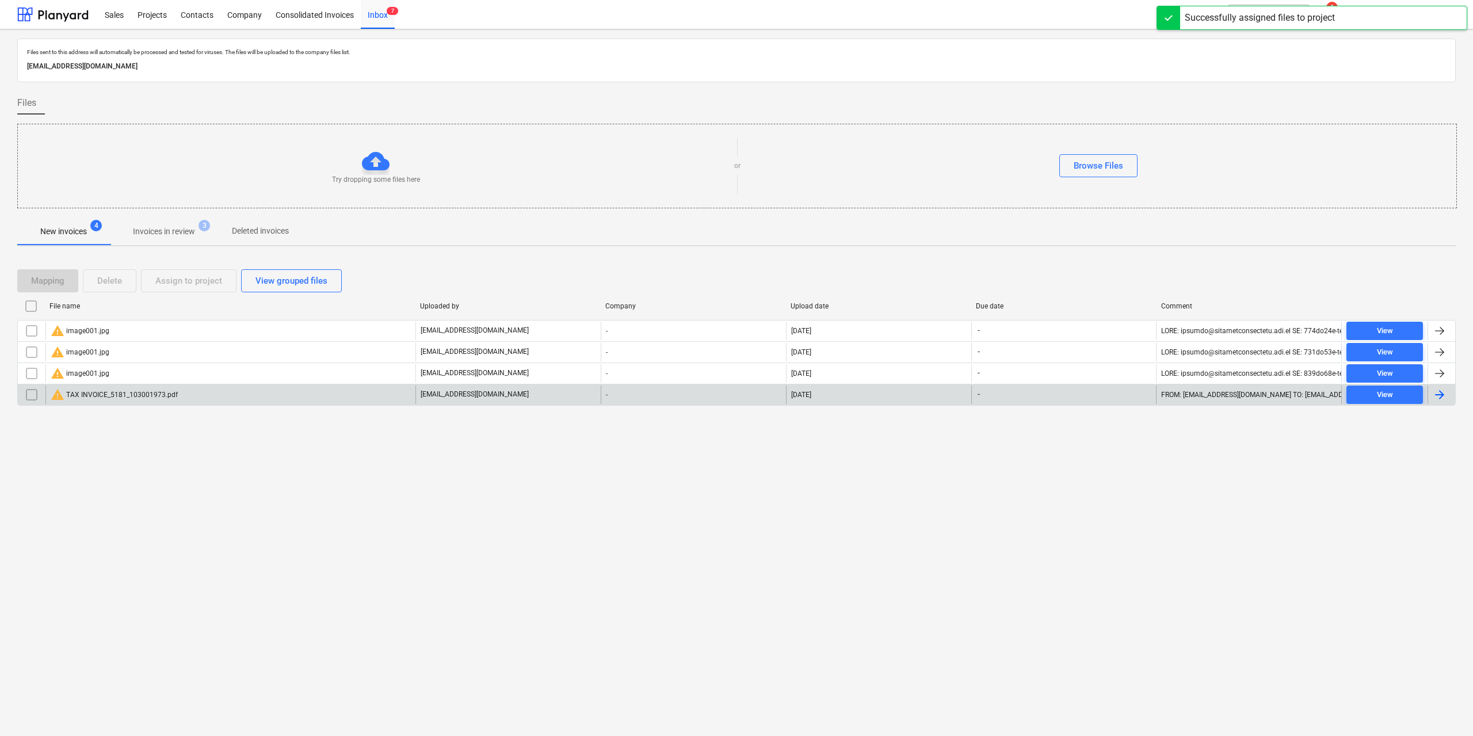
click at [148, 393] on div "warning TAX INVOICE_5181_103001973.pdf" at bounding box center [114, 395] width 127 height 14
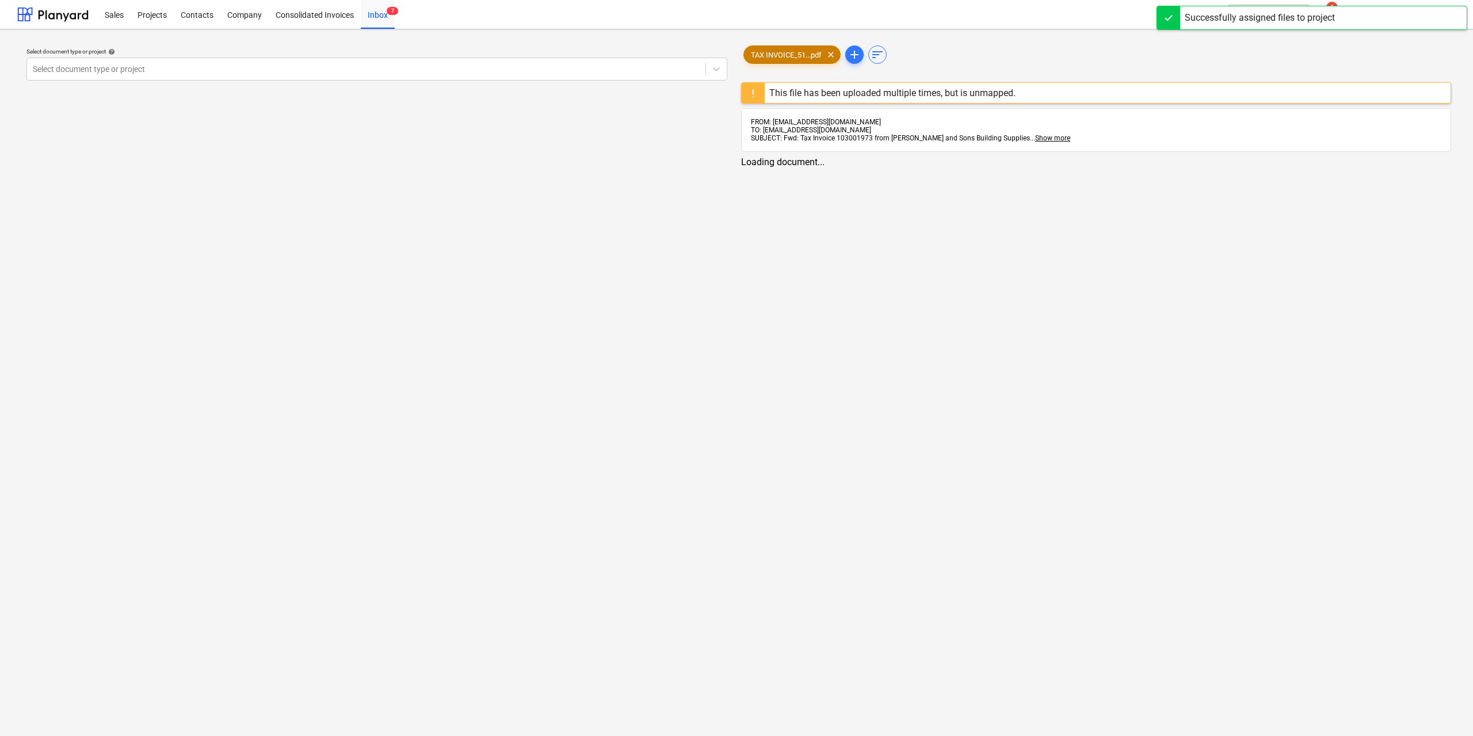
click at [760, 59] on span "TAX INVOICE_51...pdf" at bounding box center [786, 55] width 85 height 9
click at [663, 70] on div at bounding box center [365, 69] width 665 height 12
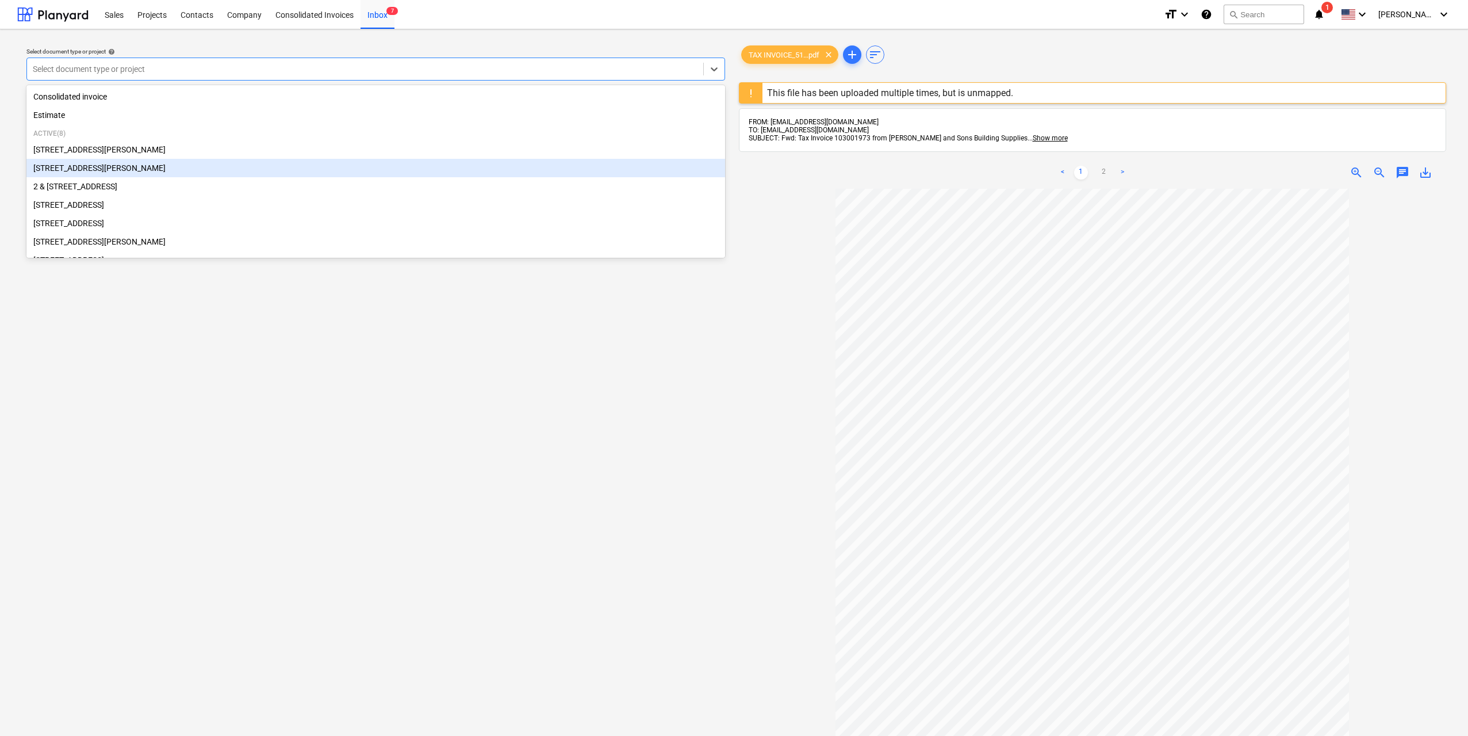
click at [205, 166] on div "[STREET_ADDRESS][PERSON_NAME]" at bounding box center [375, 168] width 699 height 18
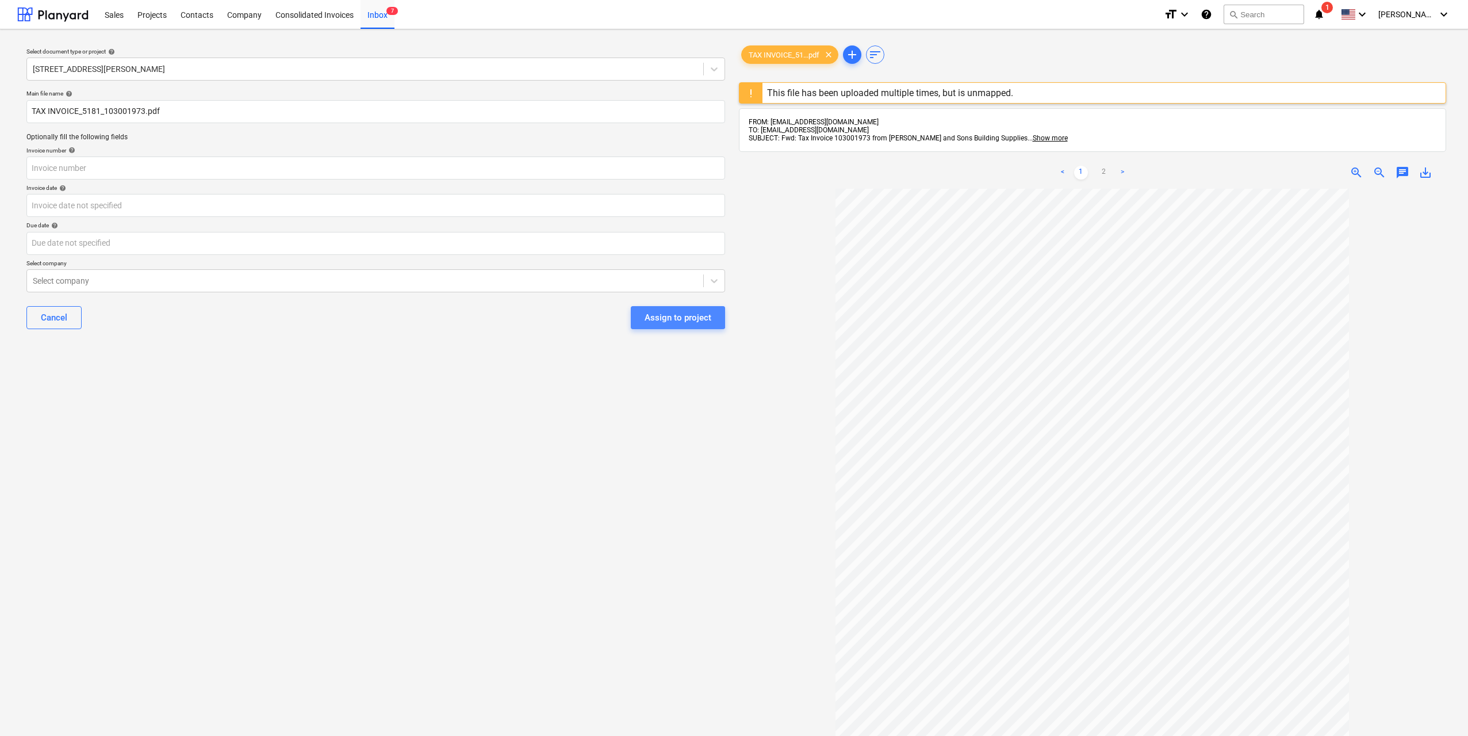
click at [670, 309] on button "Assign to project" at bounding box center [678, 317] width 94 height 23
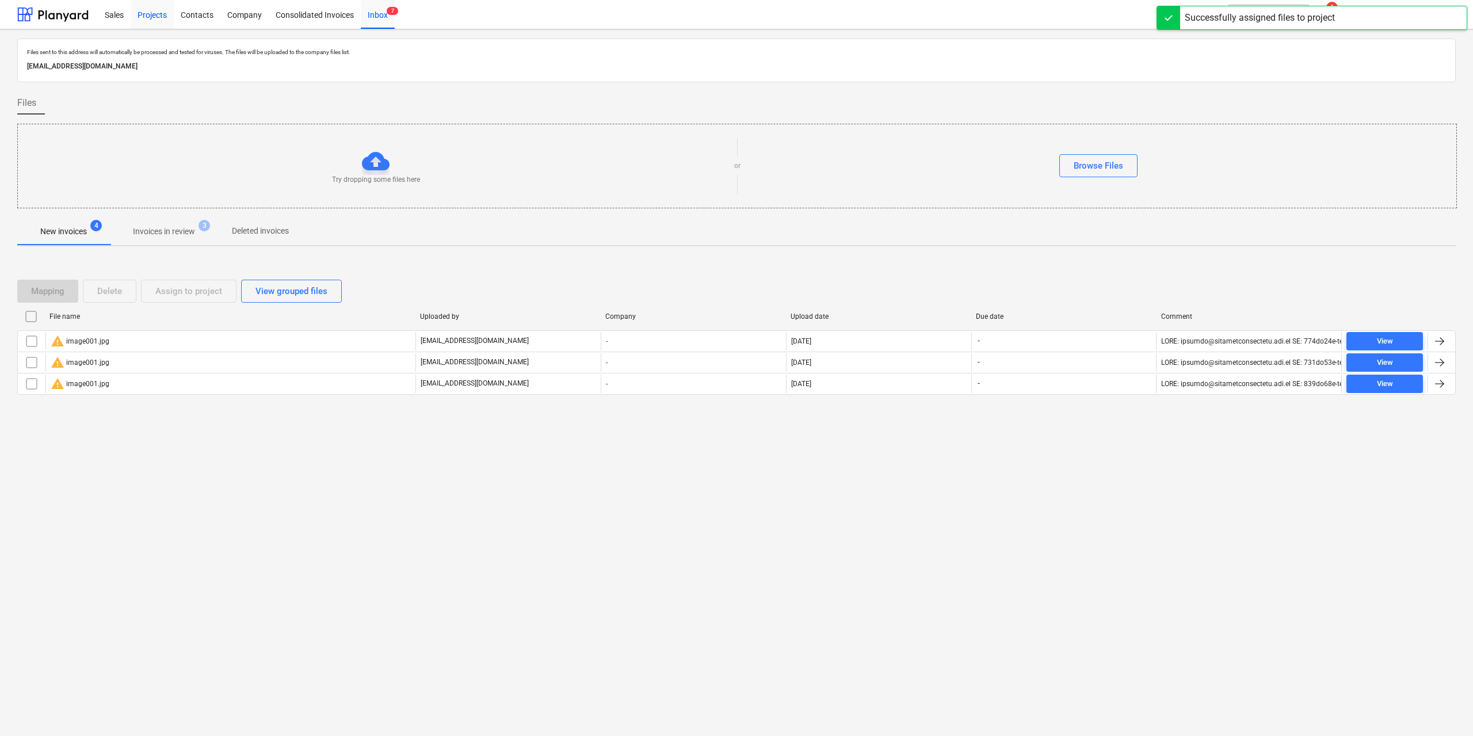
click at [155, 10] on div "Projects" at bounding box center [152, 13] width 43 height 29
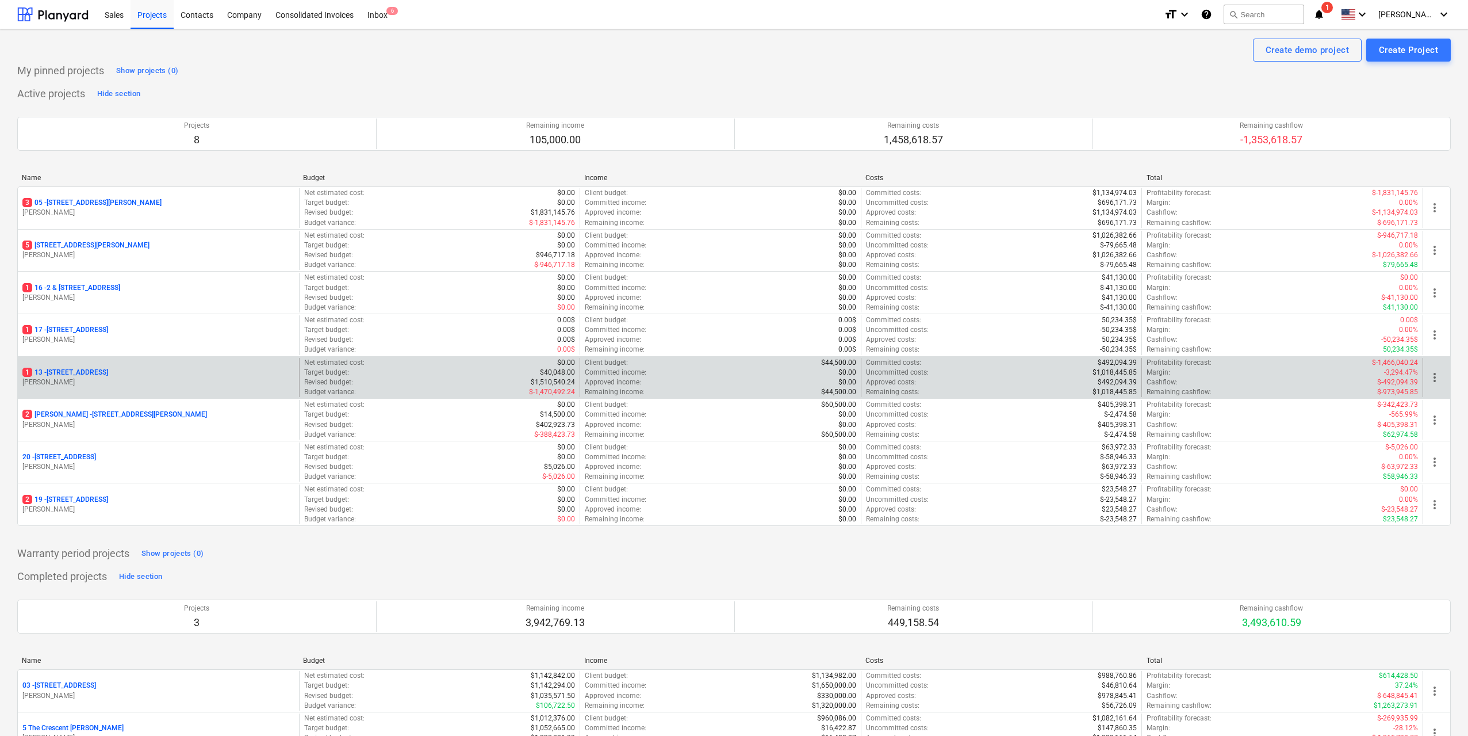
click at [108, 371] on p "[STREET_ADDRESS]" at bounding box center [65, 373] width 86 height 10
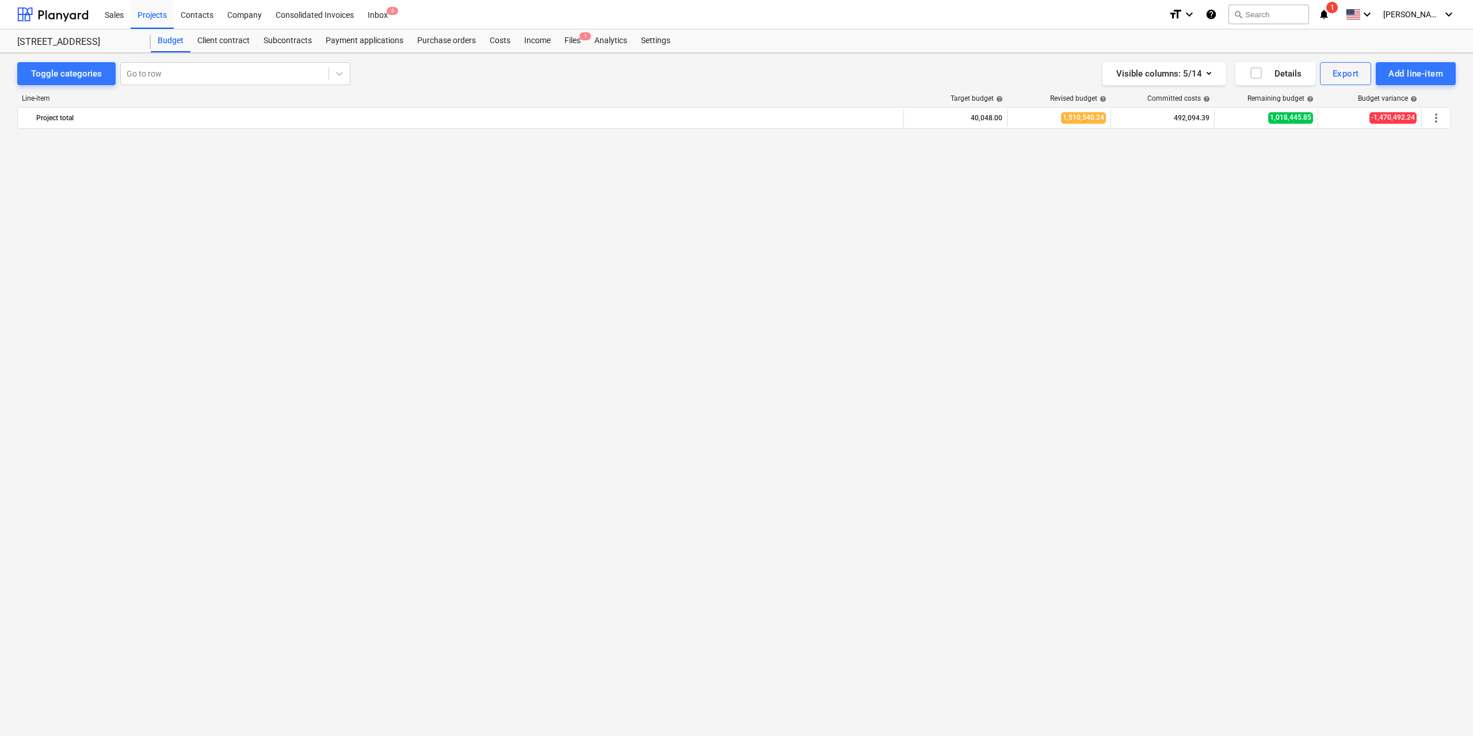
scroll to position [2848, 0]
